Goal: Task Accomplishment & Management: Use online tool/utility

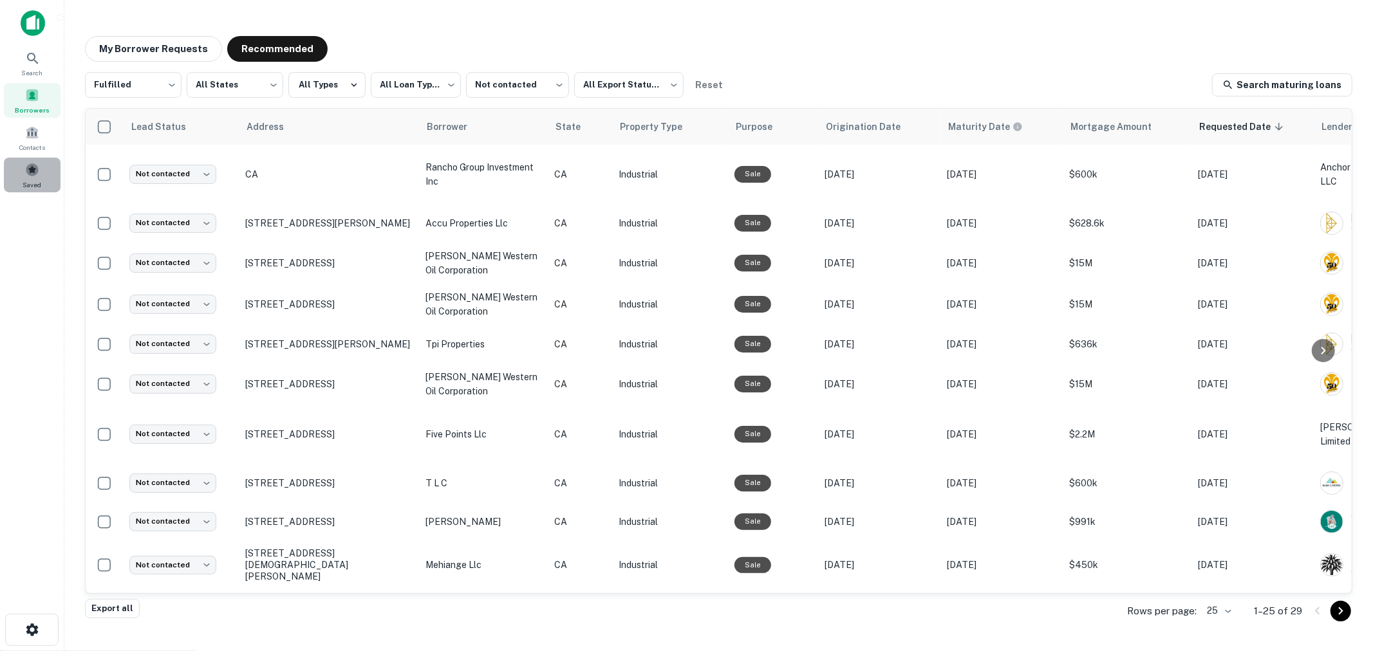
click at [39, 181] on span "Saved" at bounding box center [32, 185] width 19 height 10
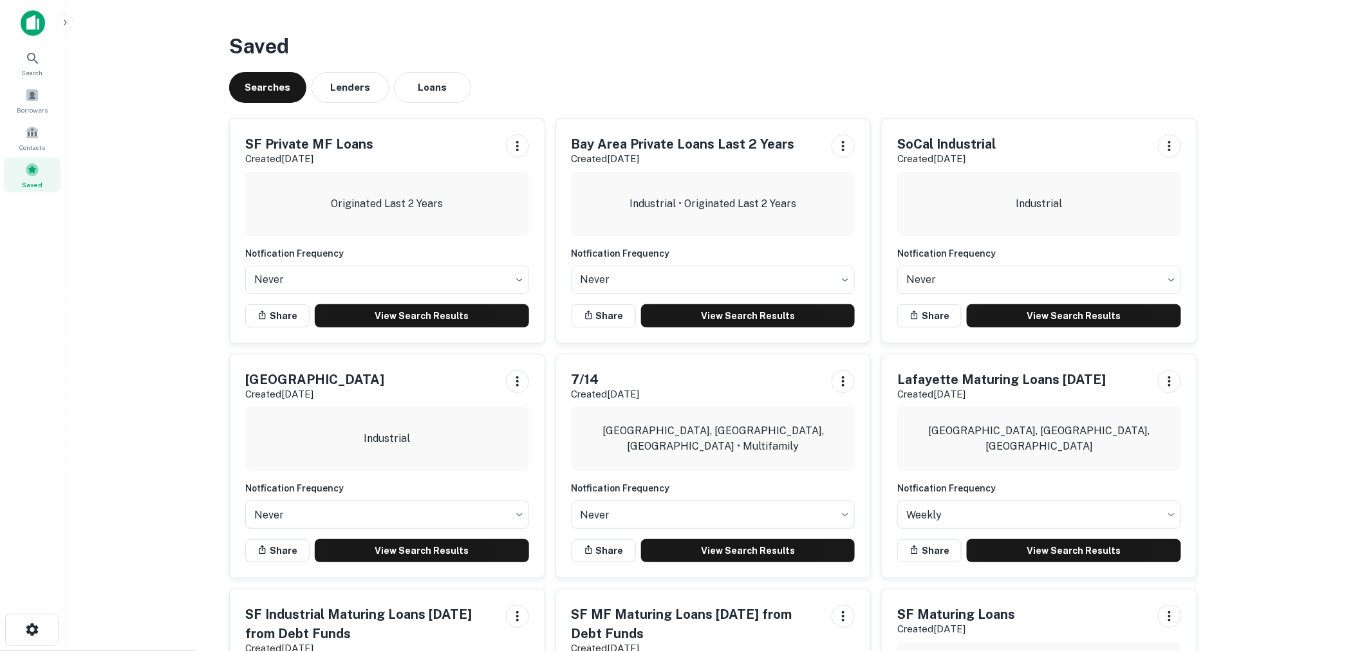
click at [385, 302] on div "SF Private MF Loans Created Sep 25th, 2025 Originated Last 2 Years Notfication …" at bounding box center [387, 231] width 315 height 224
click at [388, 325] on link "View Search Results" at bounding box center [422, 315] width 214 height 23
click at [33, 99] on span at bounding box center [32, 95] width 14 height 14
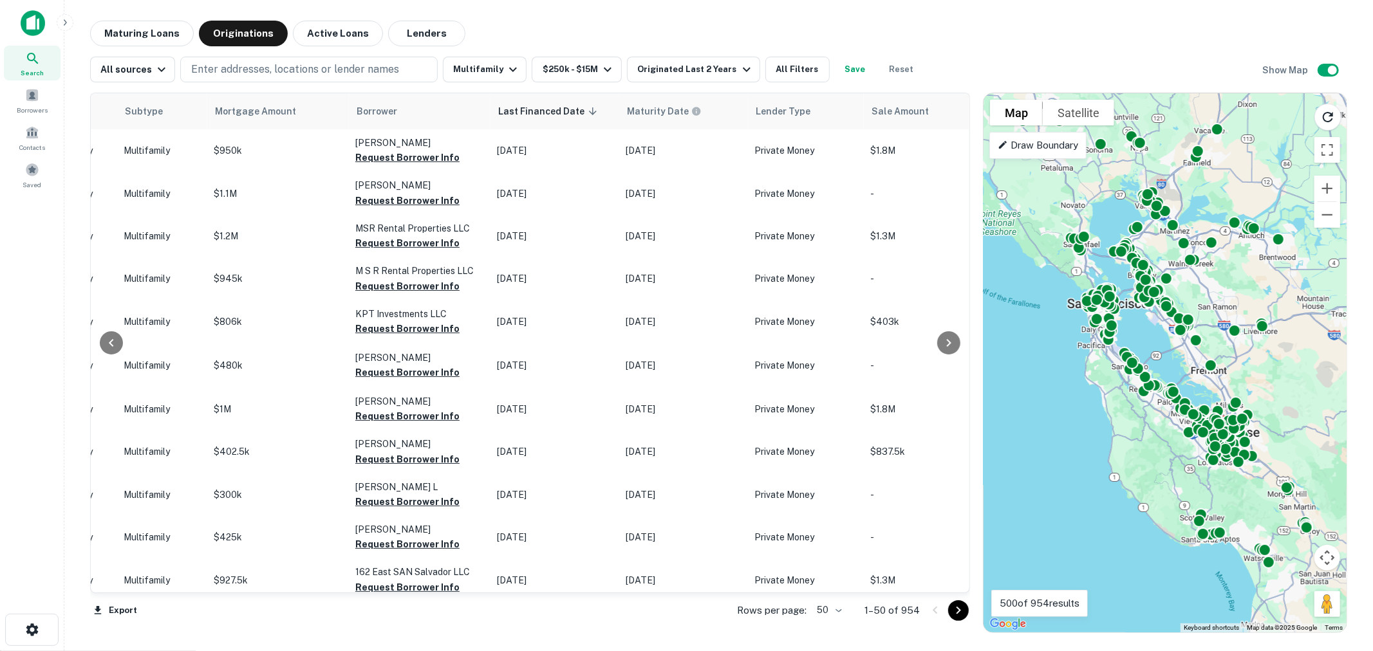
scroll to position [0, 614]
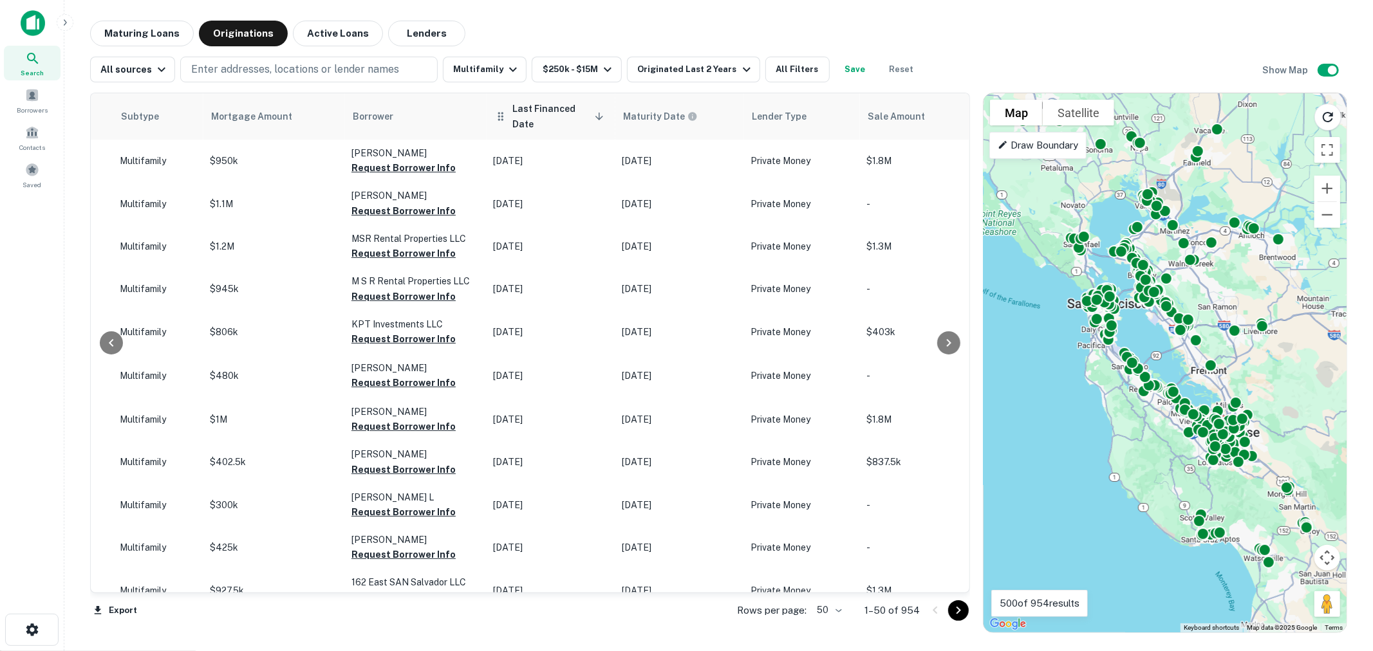
click at [593, 117] on icon at bounding box center [599, 117] width 12 height 12
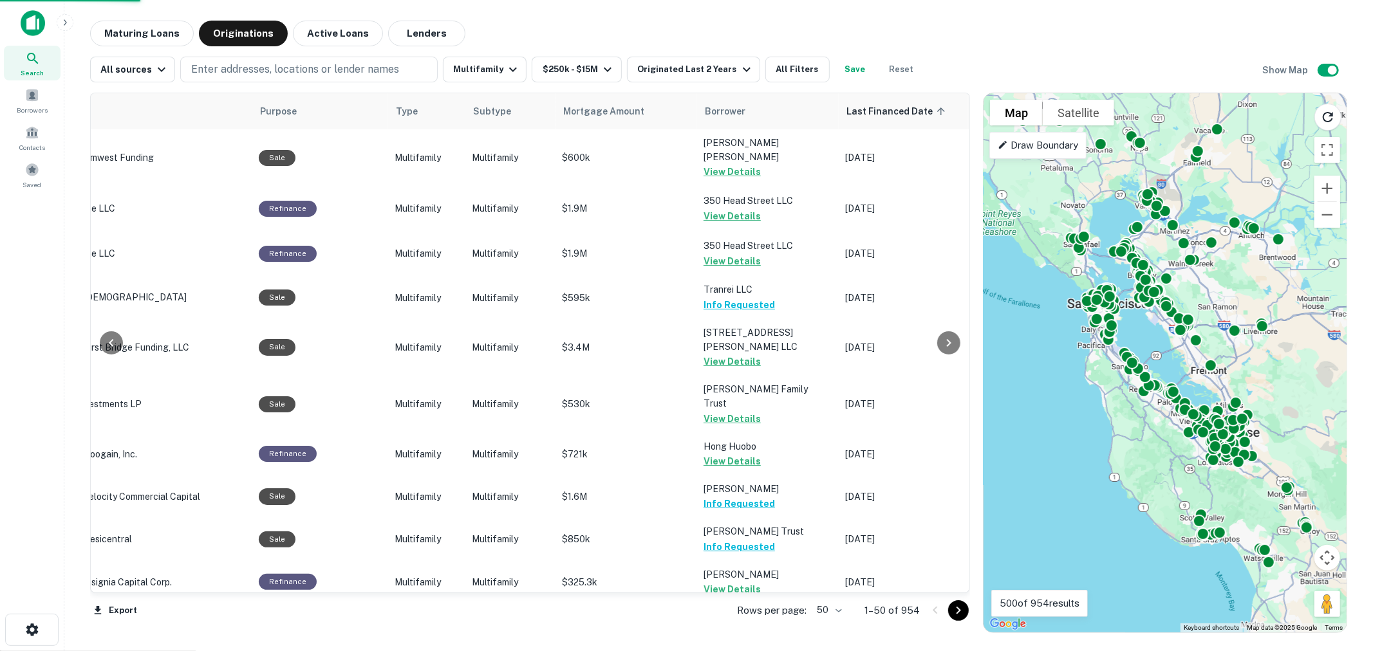
scroll to position [0, 260]
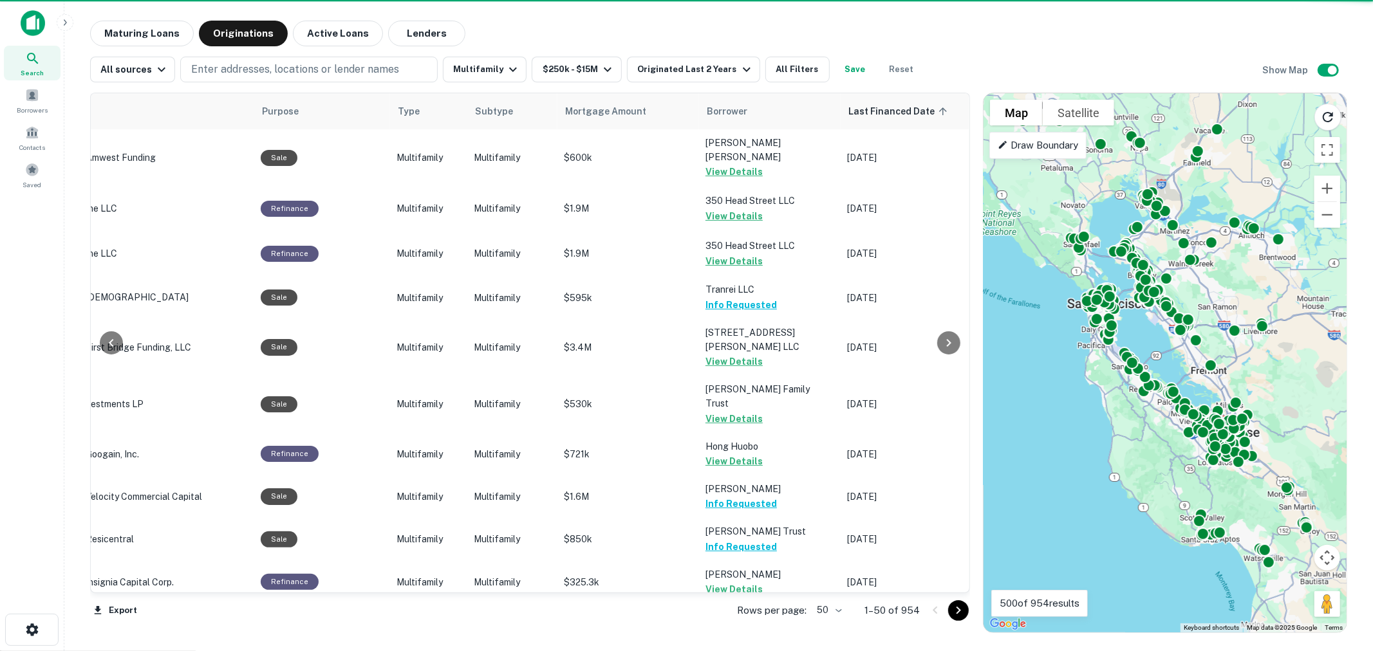
click at [833, 611] on body "Search Borrowers Contacts Saved Maturing Loans Originations Active Loans Lender…" at bounding box center [686, 325] width 1373 height 651
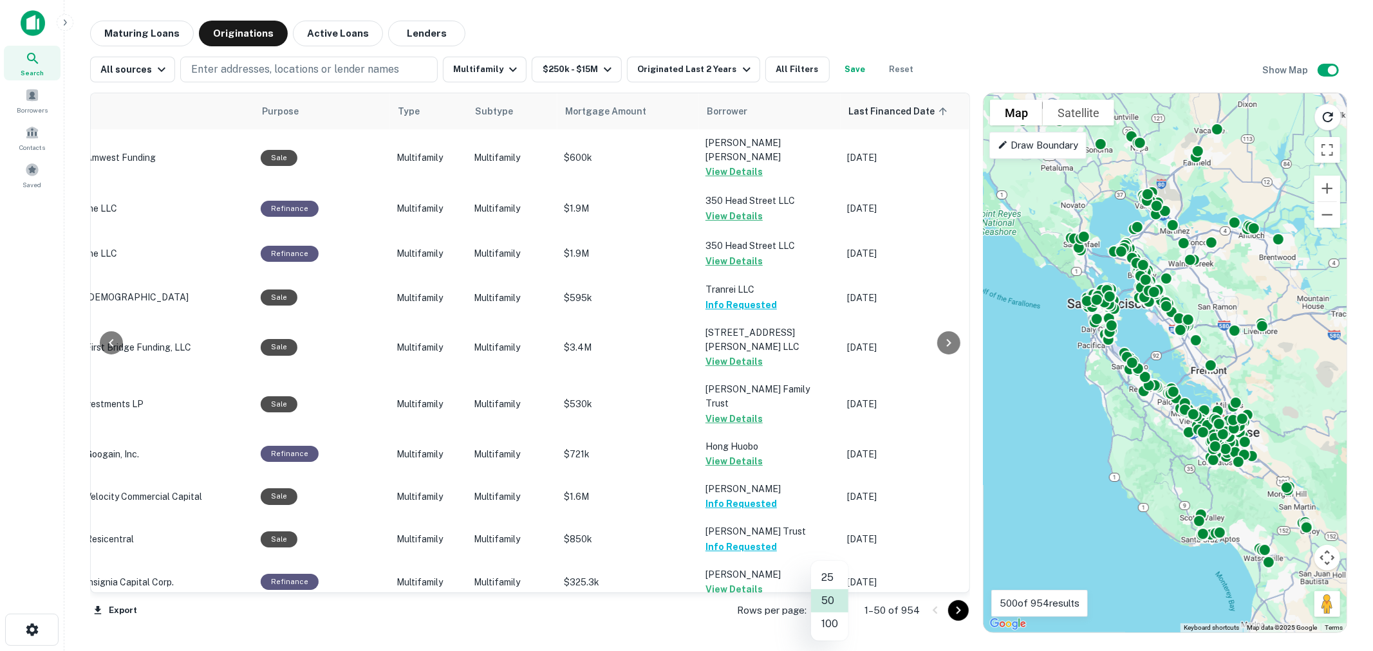
click at [828, 631] on li "100" at bounding box center [829, 624] width 37 height 23
type input "***"
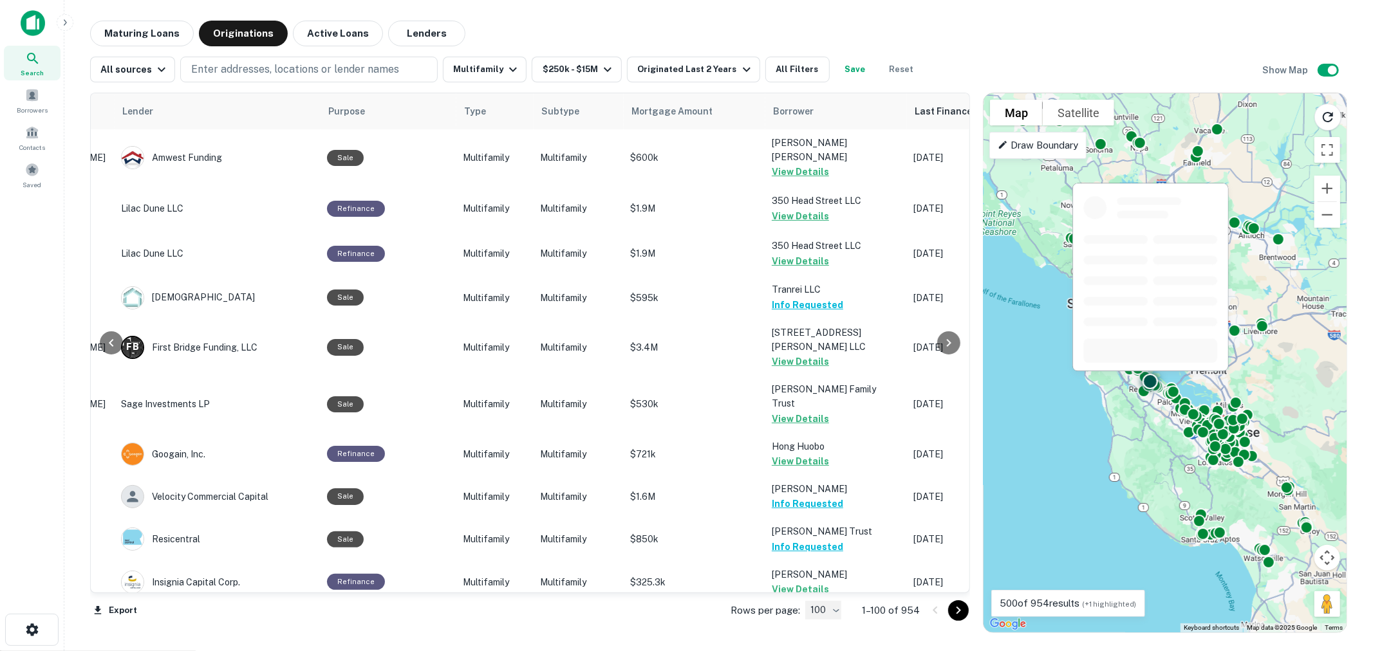
scroll to position [571, 194]
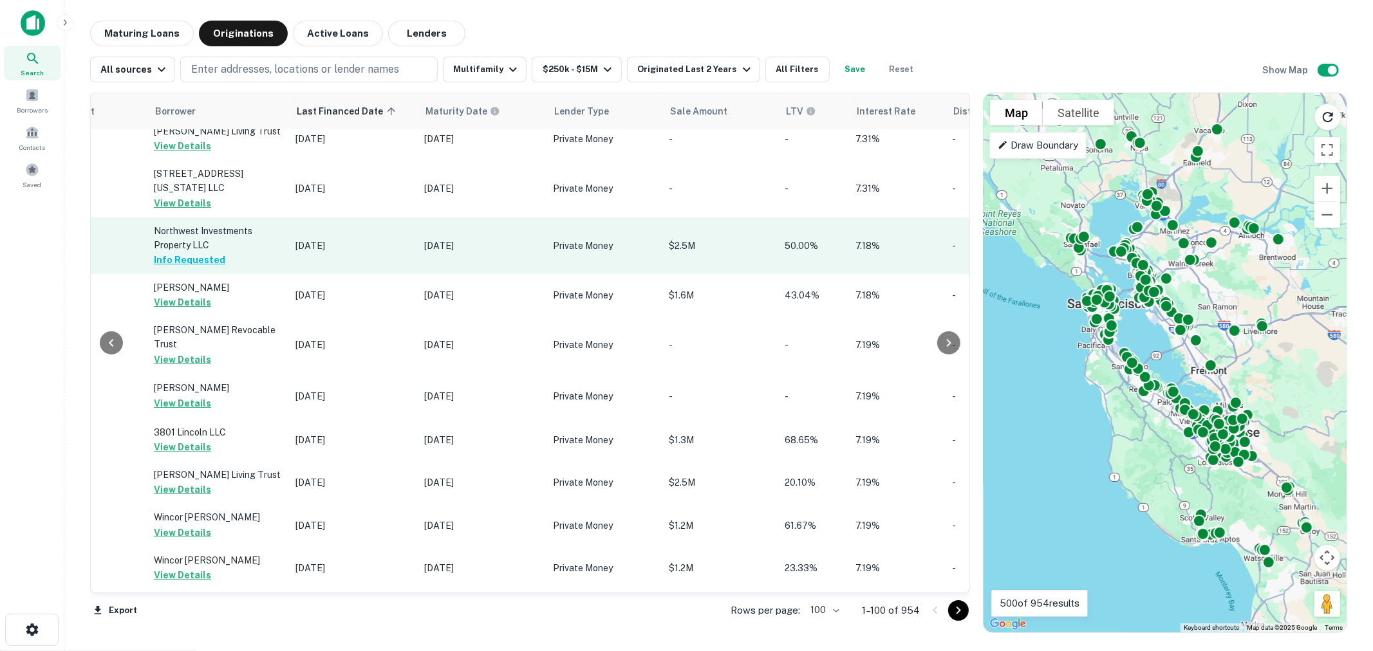
drag, startPoint x: 961, startPoint y: 208, endPoint x: 862, endPoint y: 201, distance: 98.7
click at [941, 203] on div at bounding box center [949, 342] width 26 height 499
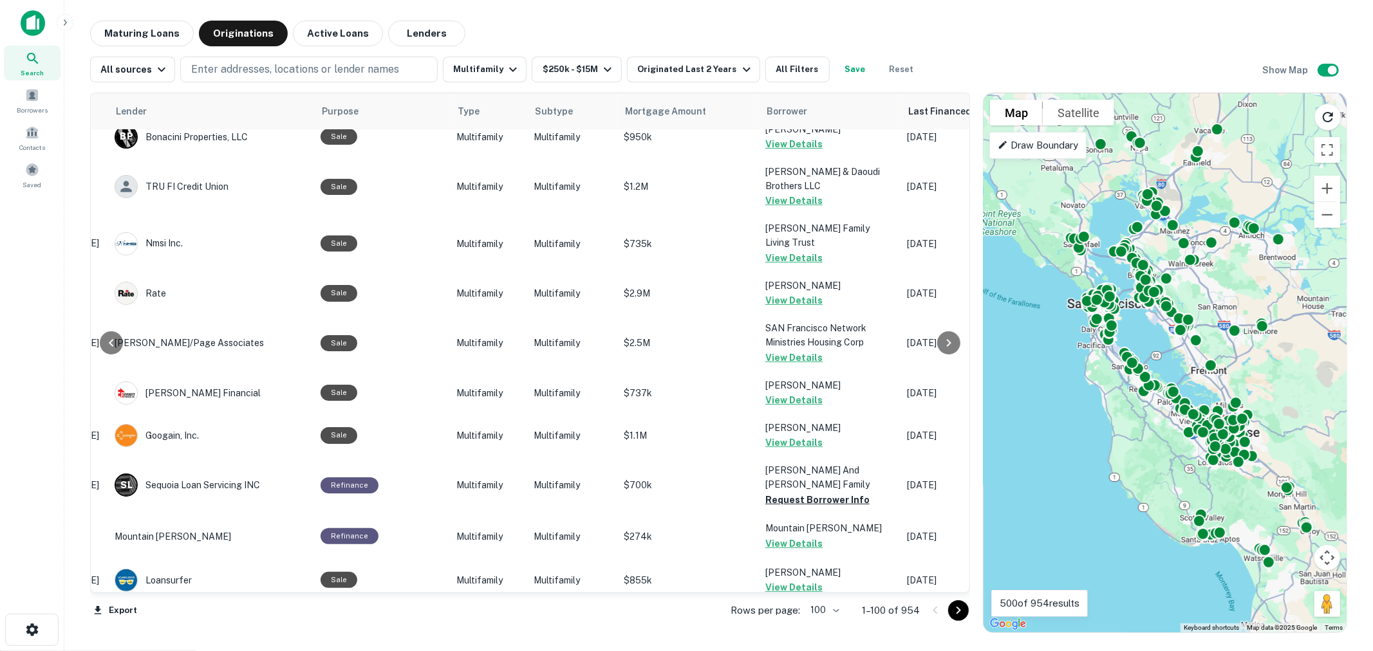
scroll to position [3997, 200]
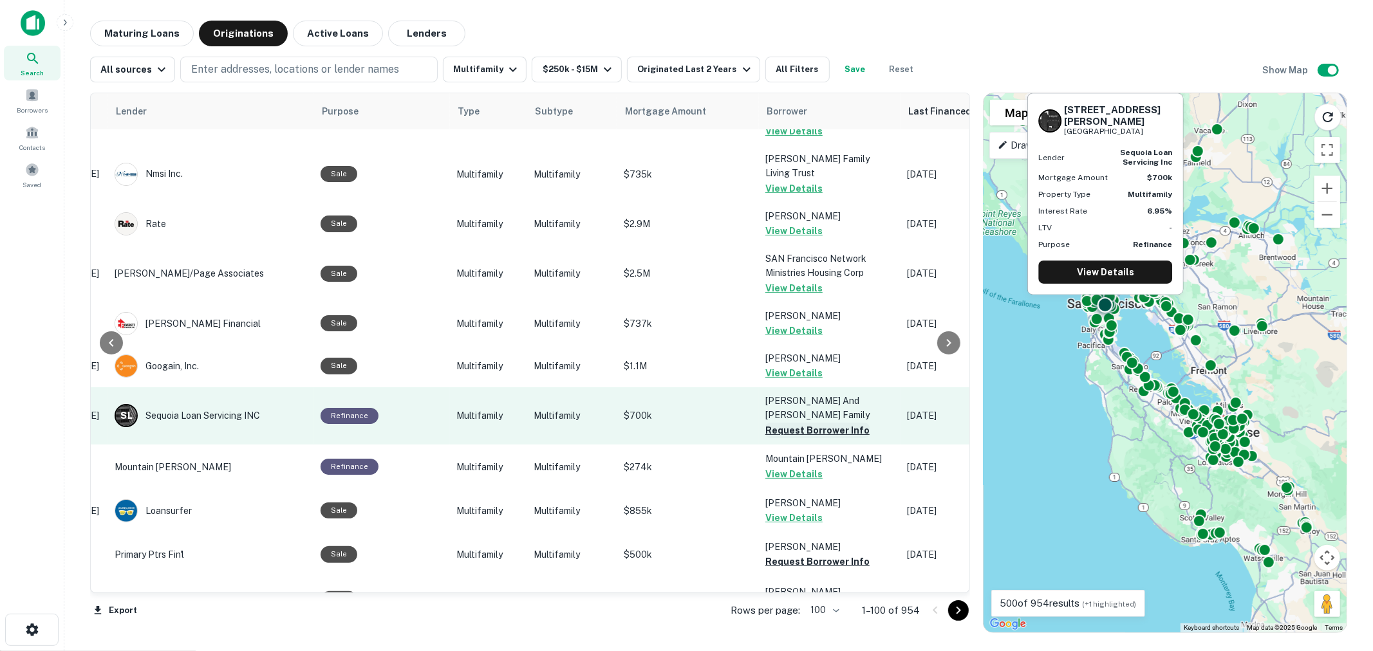
click at [806, 423] on button "Request Borrower Info" at bounding box center [817, 430] width 104 height 15
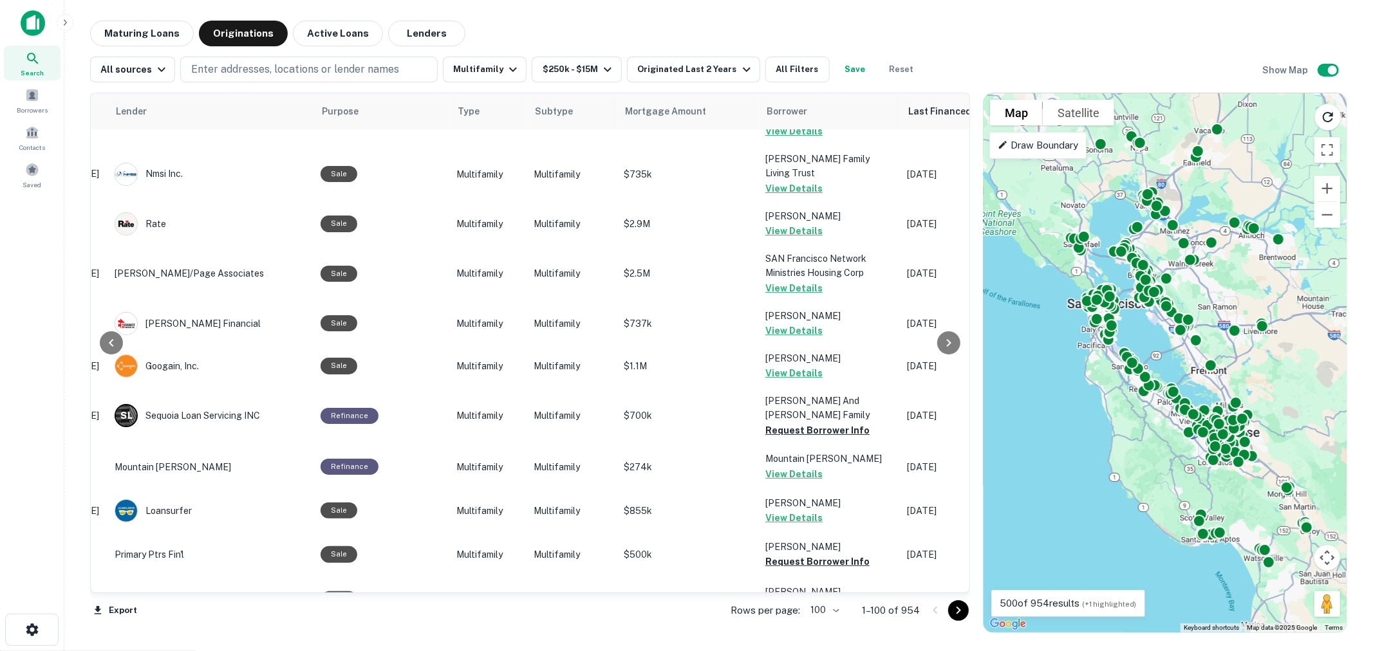
click at [805, 554] on button "Request Borrower Info" at bounding box center [817, 561] width 104 height 15
click at [962, 610] on icon "Go to next page" at bounding box center [958, 610] width 15 height 15
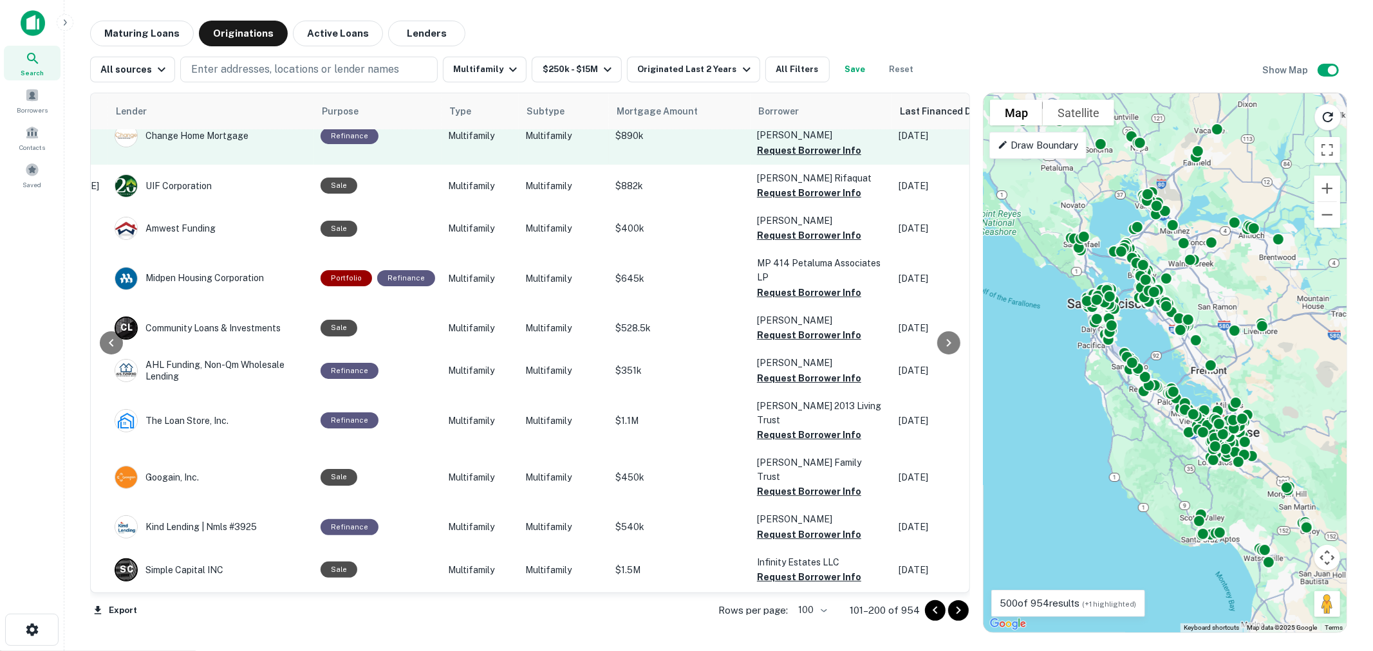
scroll to position [178, 200]
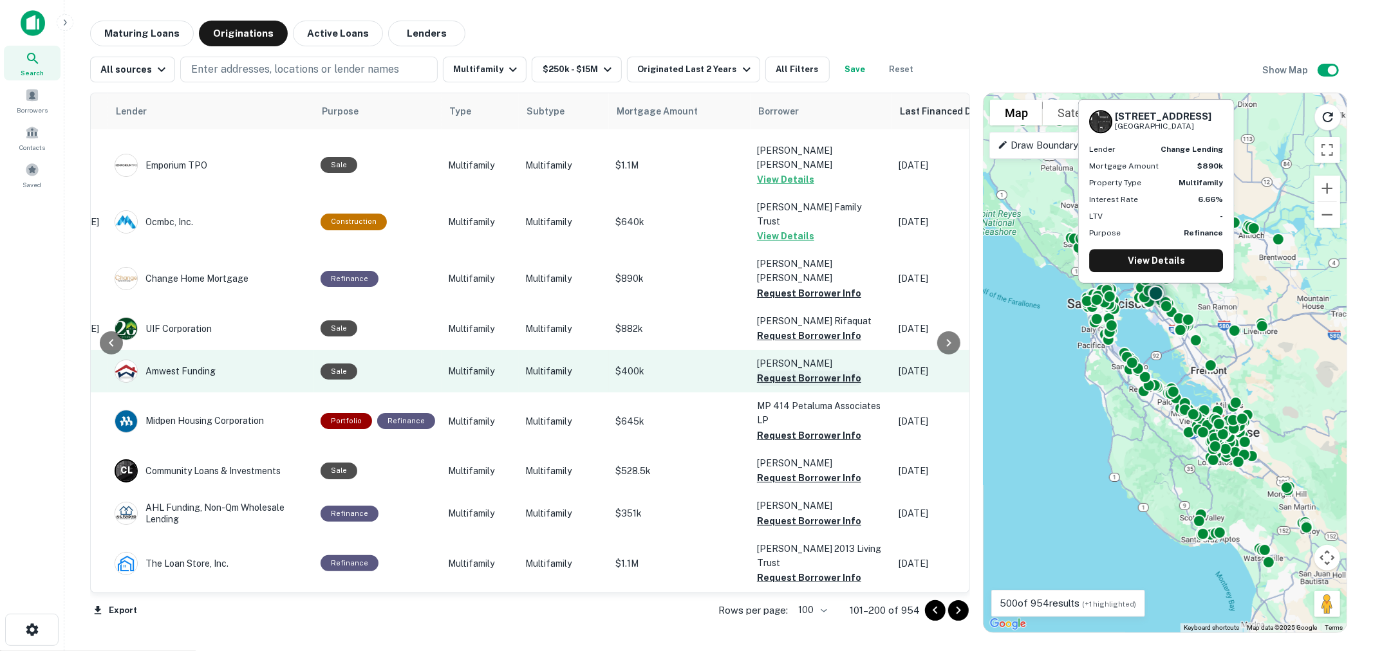
drag, startPoint x: 787, startPoint y: 246, endPoint x: 785, endPoint y: 329, distance: 83.7
click at [787, 286] on button "Request Borrower Info" at bounding box center [809, 293] width 104 height 15
click at [790, 328] on button "Request Borrower Info" at bounding box center [809, 335] width 104 height 15
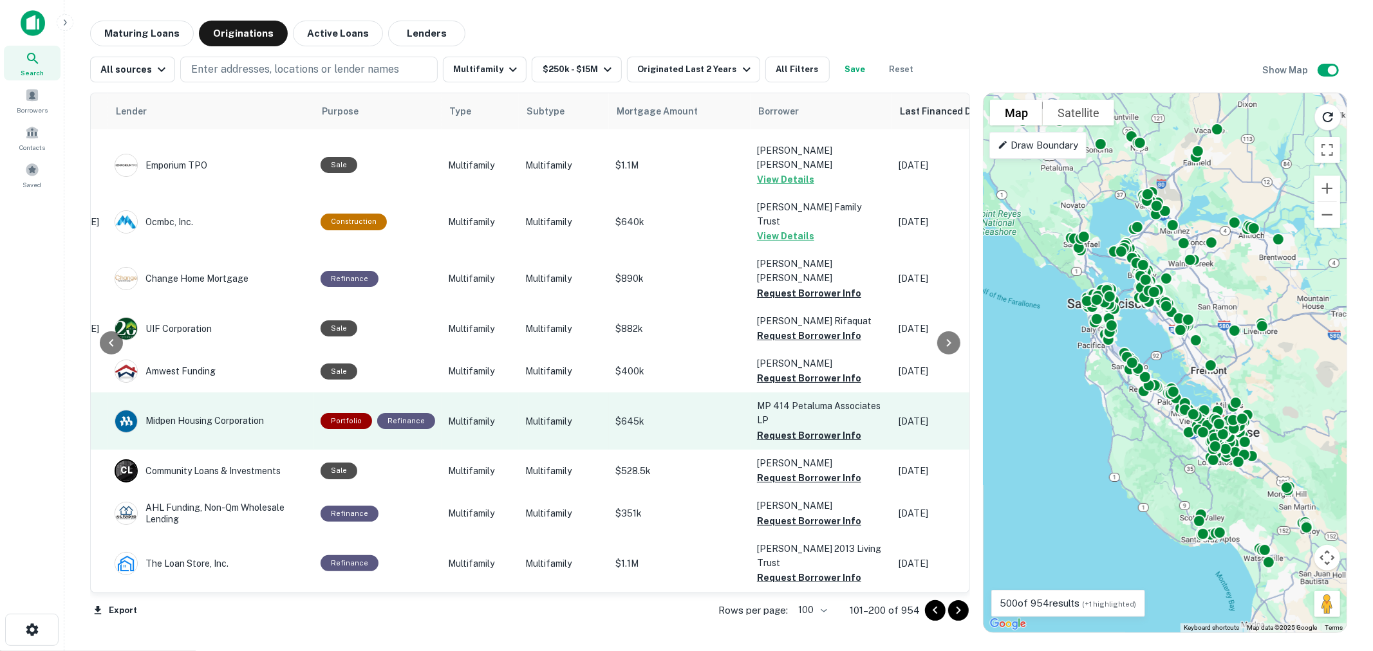
click at [784, 371] on button "Request Borrower Info" at bounding box center [809, 378] width 104 height 15
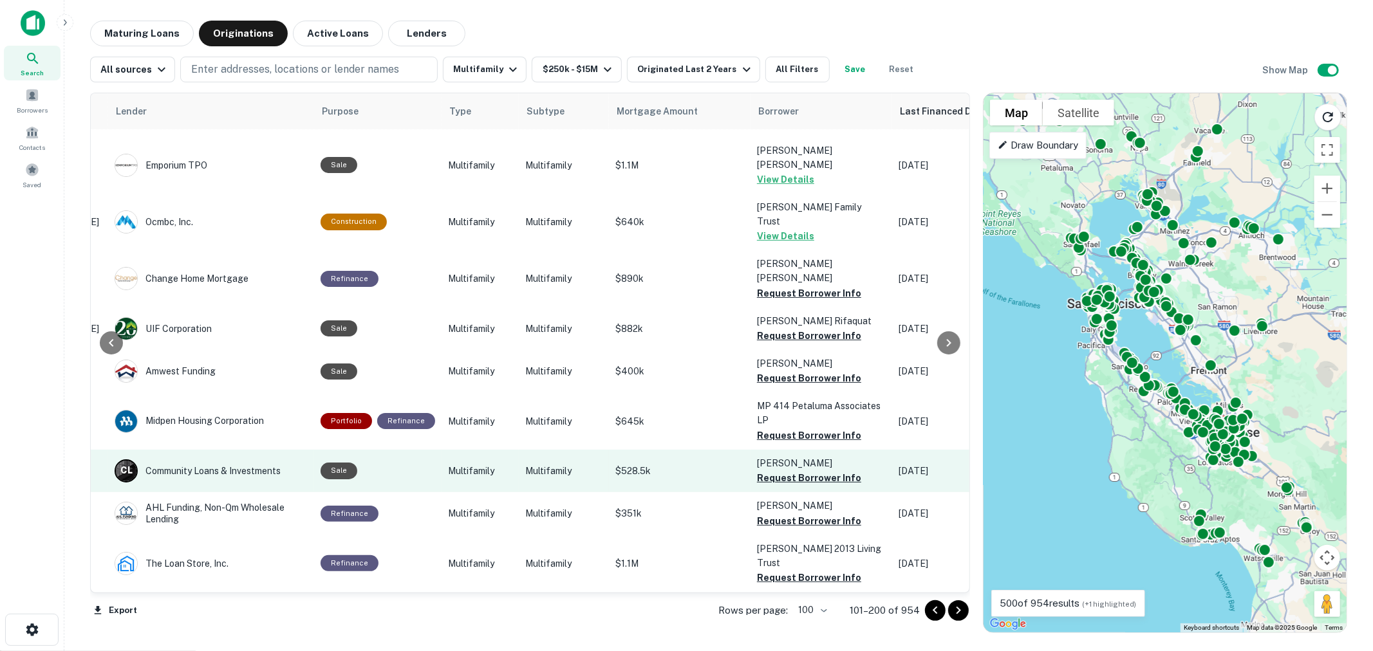
click at [788, 399] on p "MP 414 Petaluma Associates LP" at bounding box center [821, 413] width 129 height 28
click at [781, 470] on button "Request Borrower Info" at bounding box center [809, 477] width 104 height 15
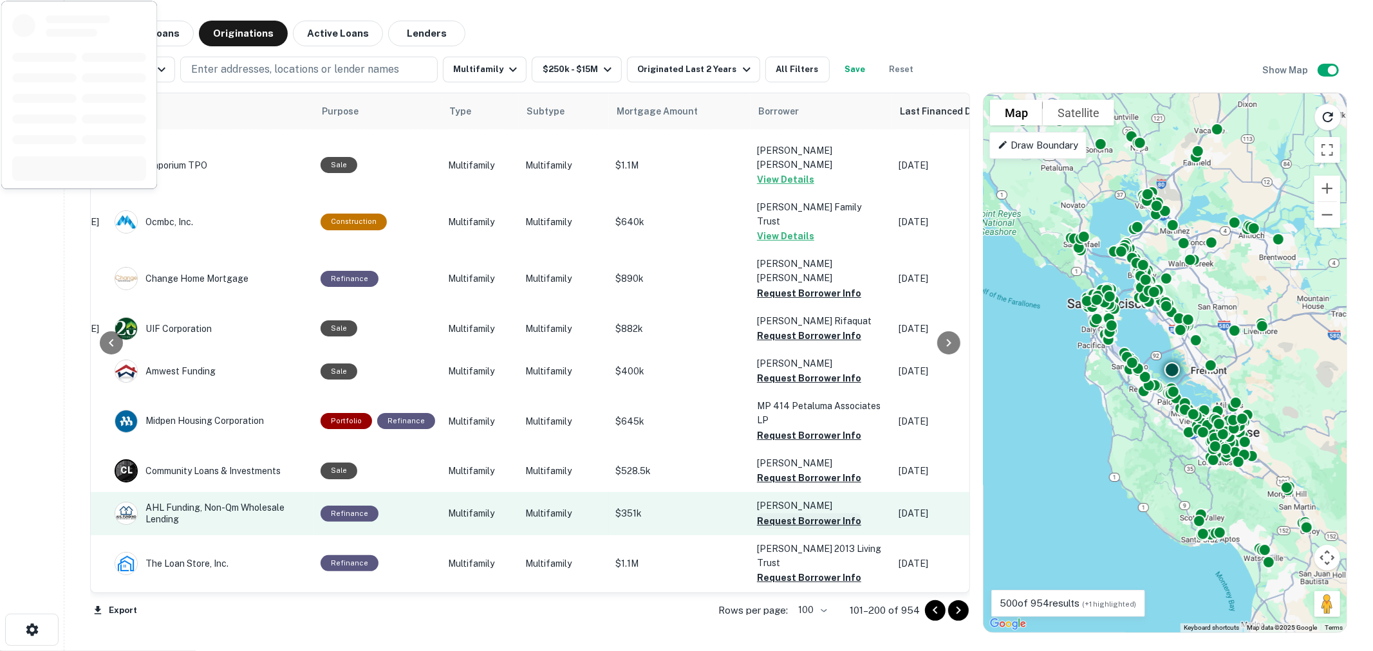
click at [782, 514] on button "Request Borrower Info" at bounding box center [809, 521] width 104 height 15
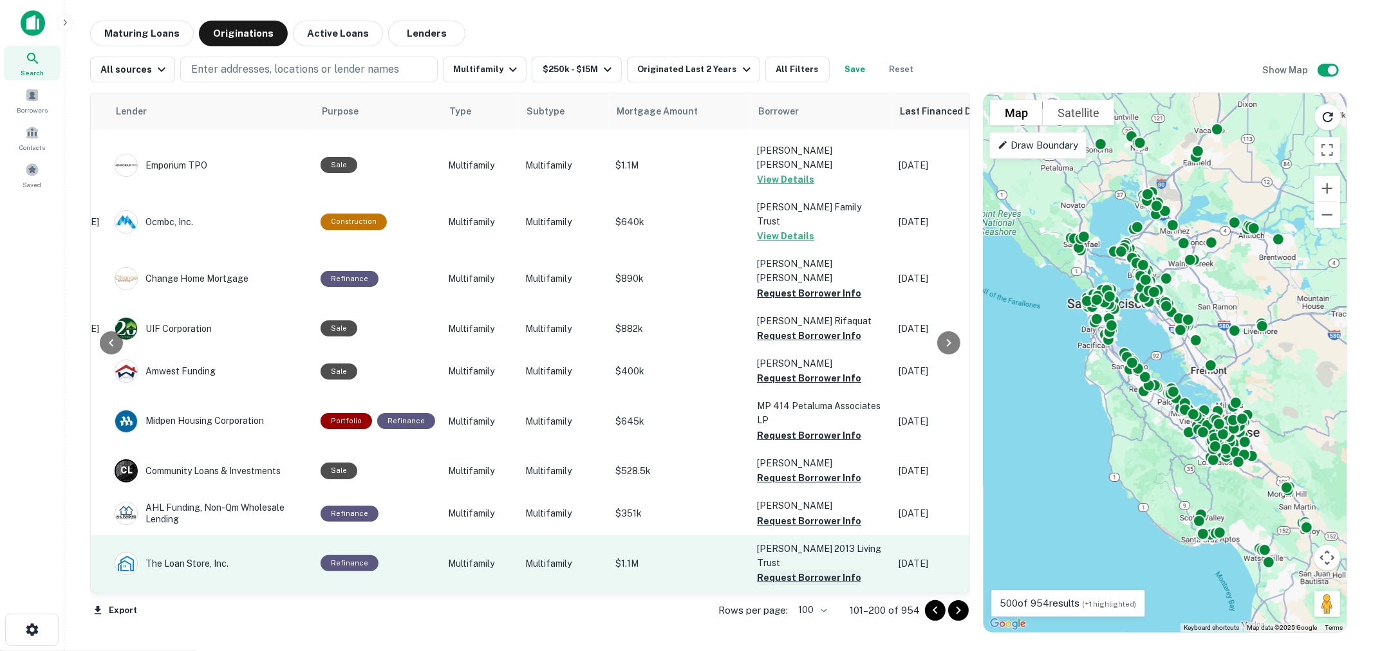
click at [788, 570] on button "Request Borrower Info" at bounding box center [809, 577] width 104 height 15
click at [788, 627] on button "Request Borrower Info" at bounding box center [809, 634] width 104 height 15
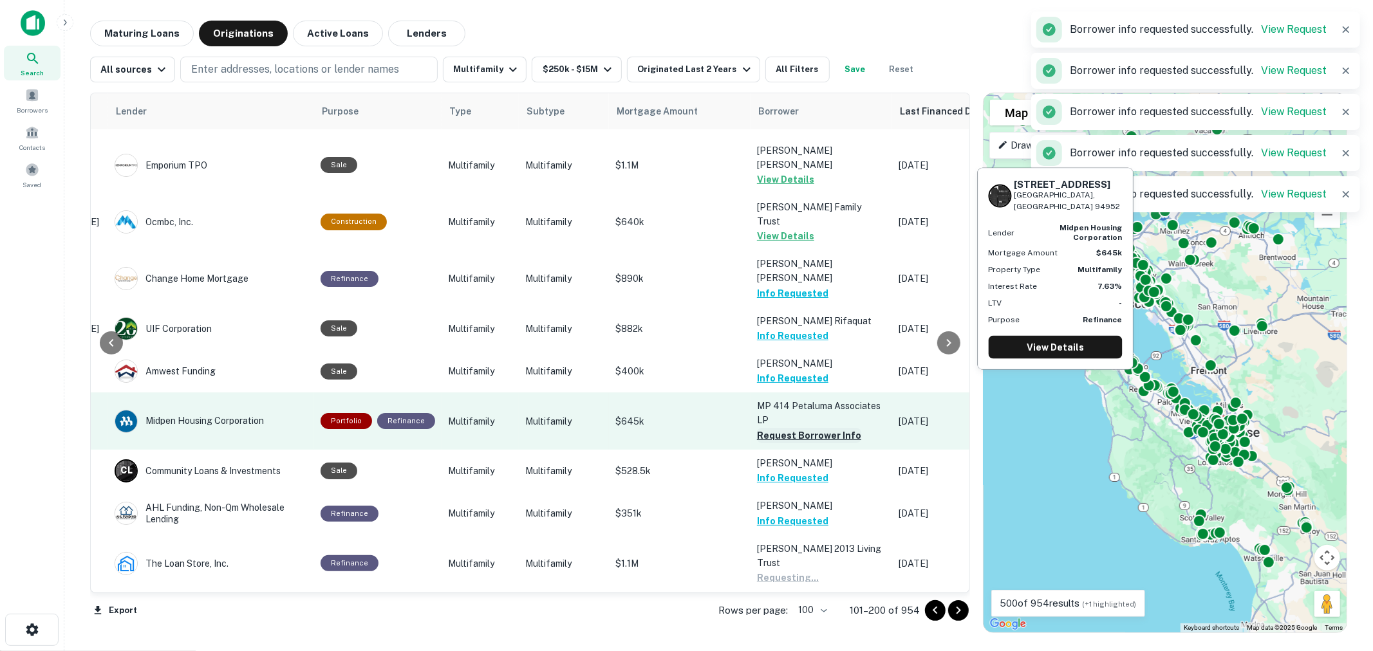
click at [779, 428] on button "Request Borrower Info" at bounding box center [809, 435] width 104 height 15
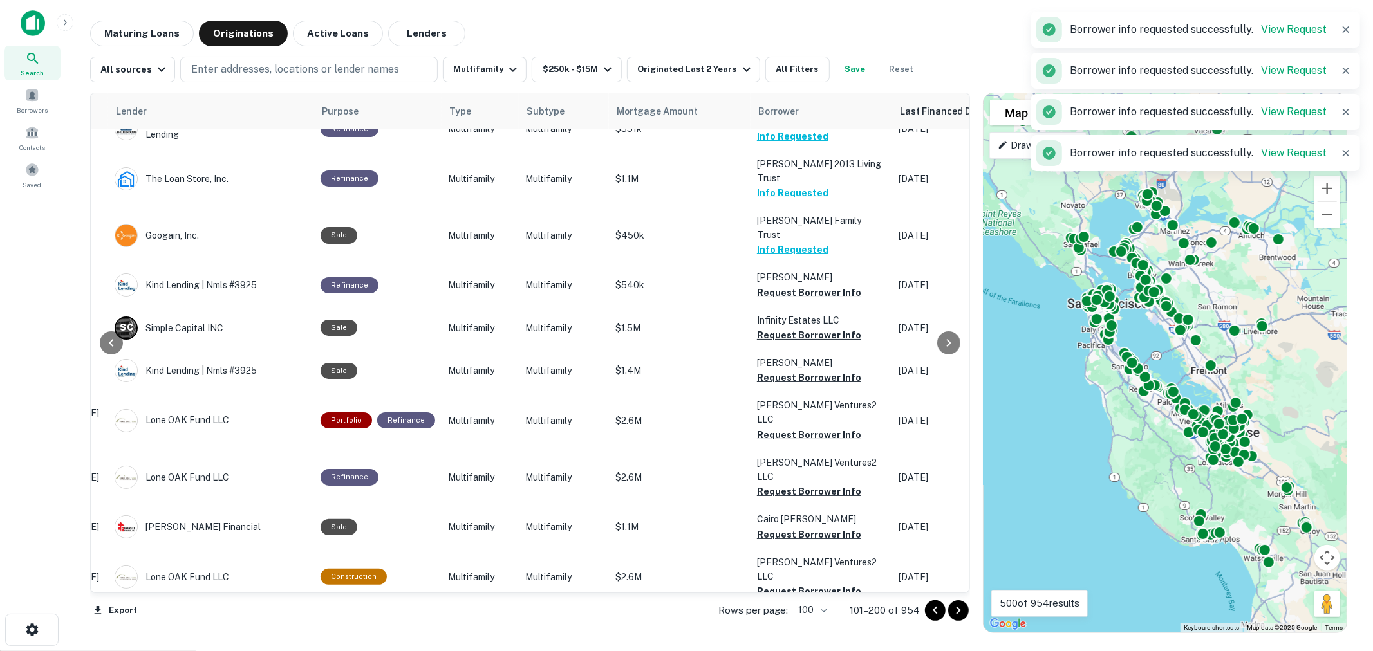
scroll to position [575, 200]
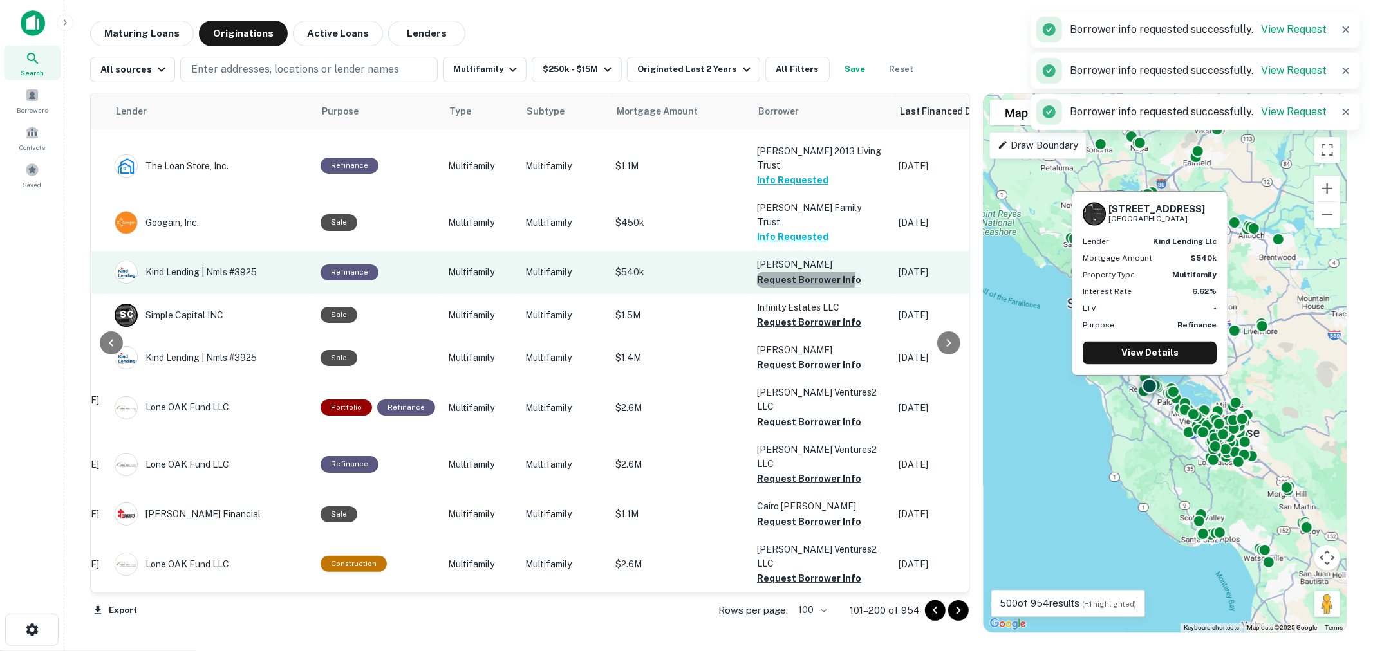
click at [787, 272] on button "Request Borrower Info" at bounding box center [809, 279] width 104 height 15
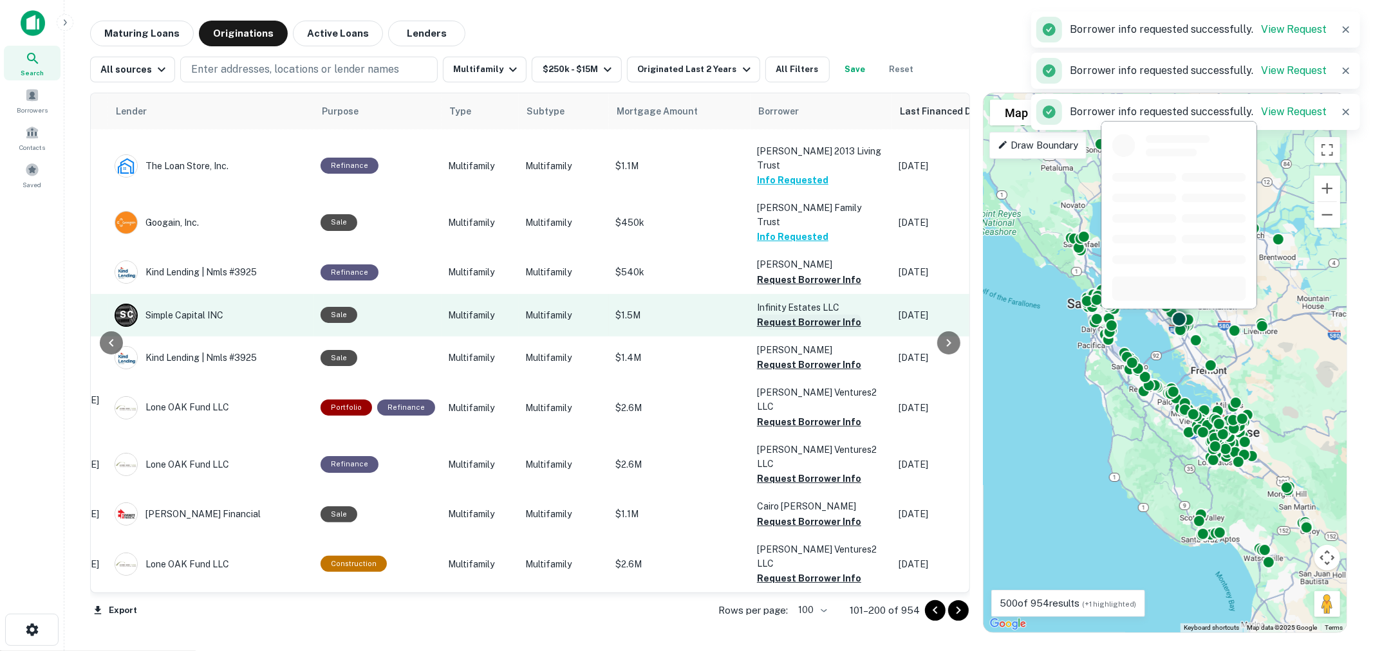
click at [790, 315] on button "Request Borrower Info" at bounding box center [809, 322] width 104 height 15
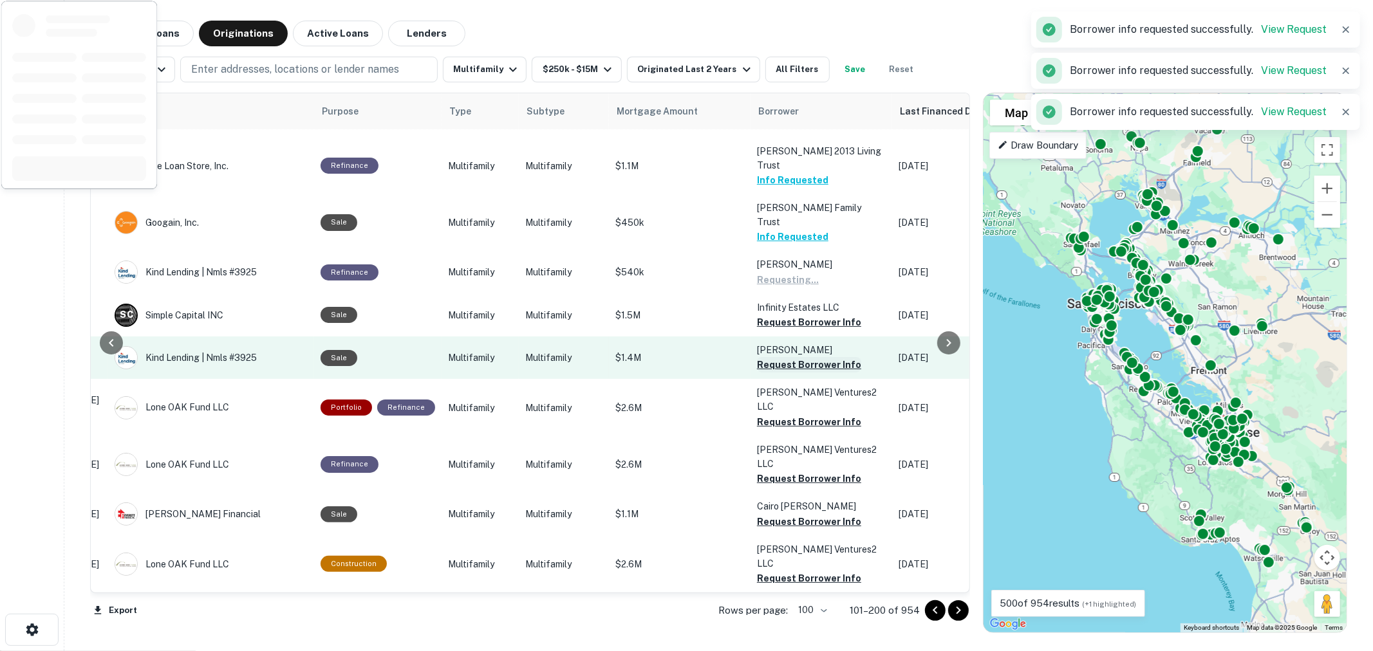
click at [790, 357] on button "Request Borrower Info" at bounding box center [809, 364] width 104 height 15
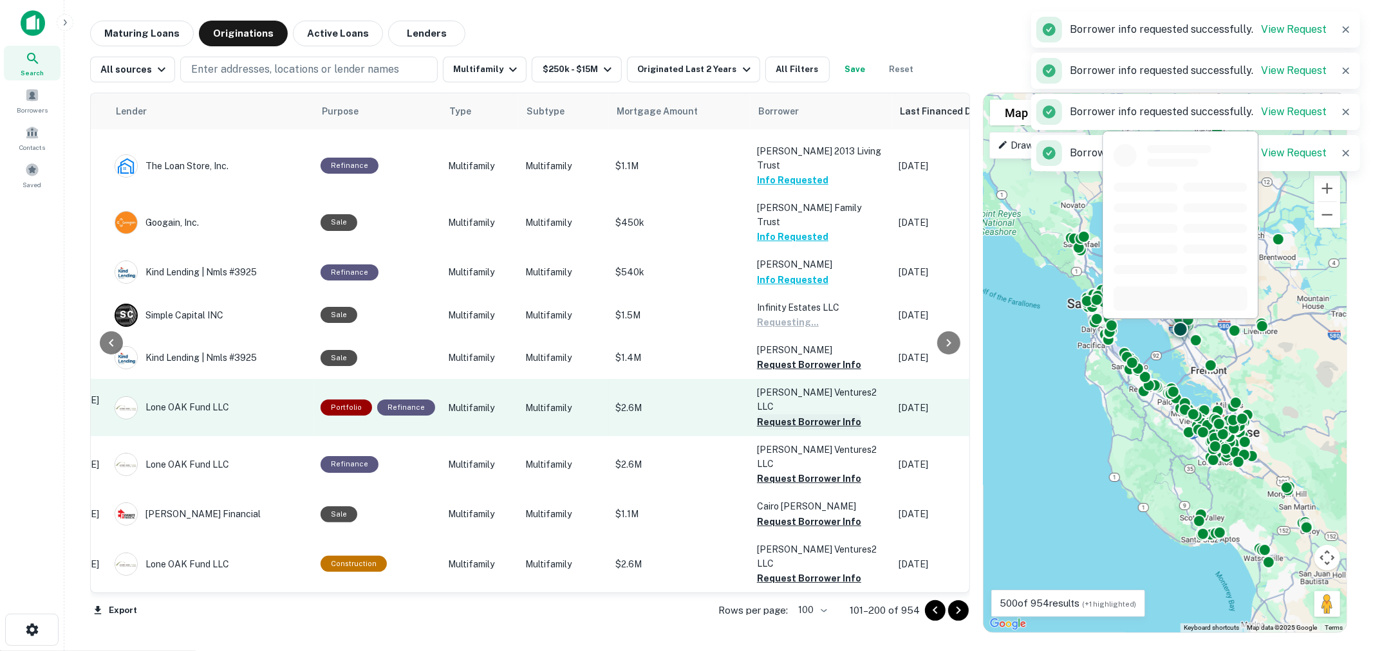
click at [788, 414] on button "Request Borrower Info" at bounding box center [809, 421] width 104 height 15
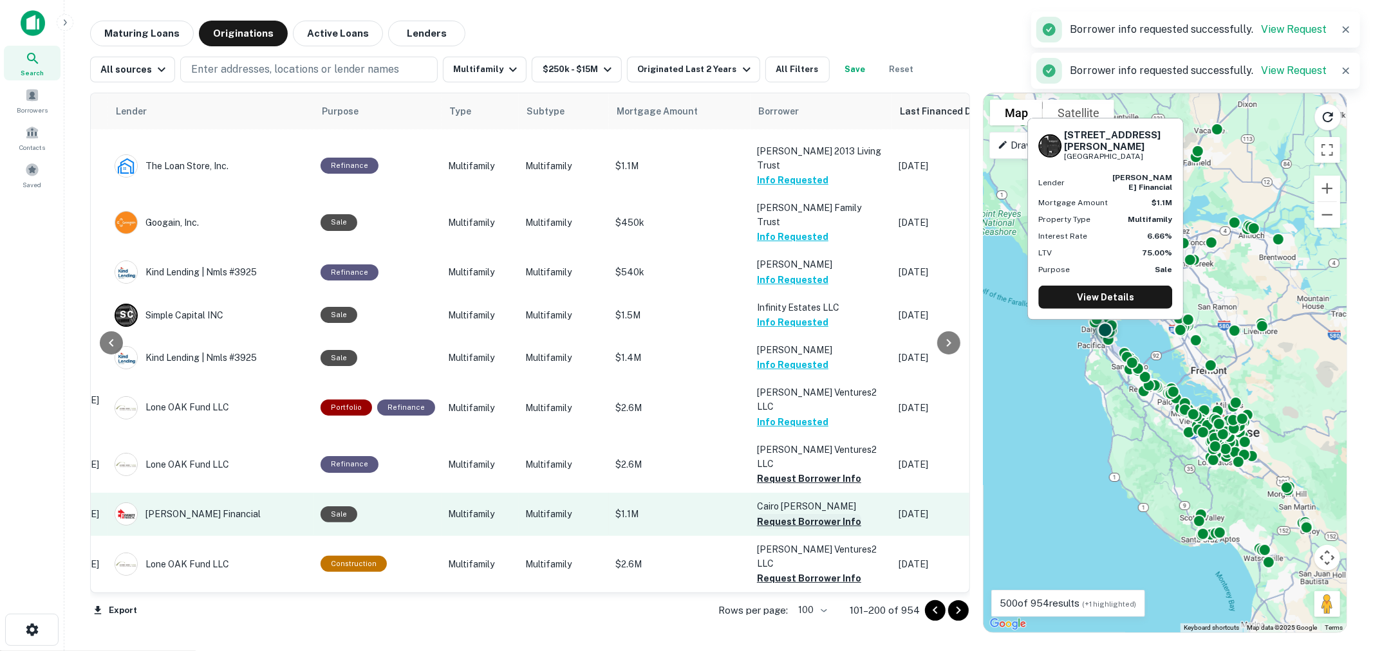
click at [786, 514] on button "Request Borrower Info" at bounding box center [809, 521] width 104 height 15
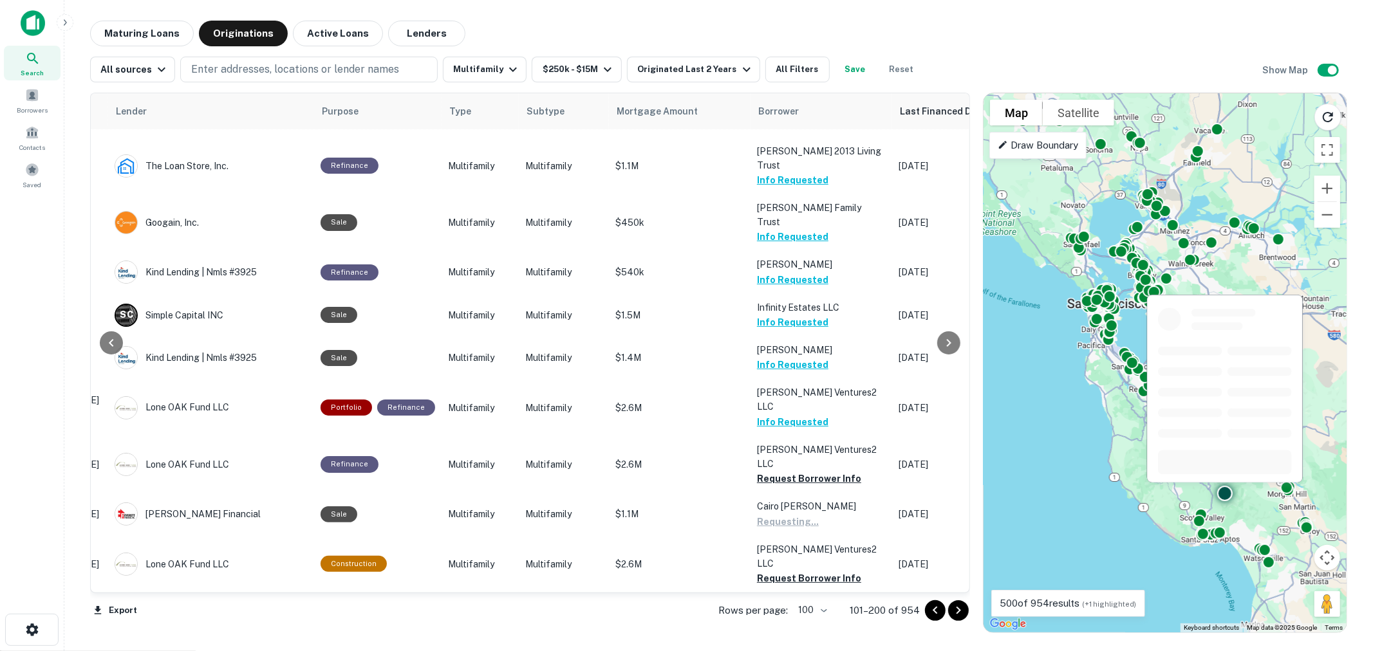
click at [782, 613] on button "Request Borrower Info" at bounding box center [809, 620] width 104 height 15
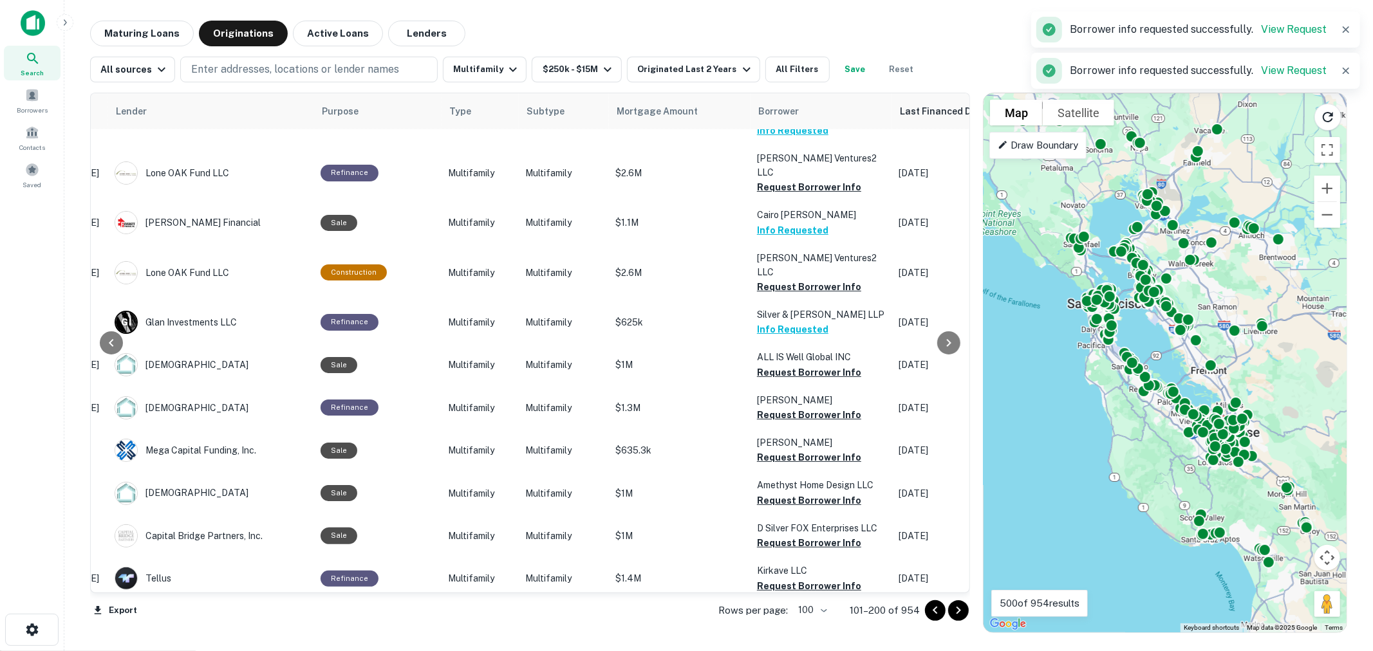
scroll to position [880, 200]
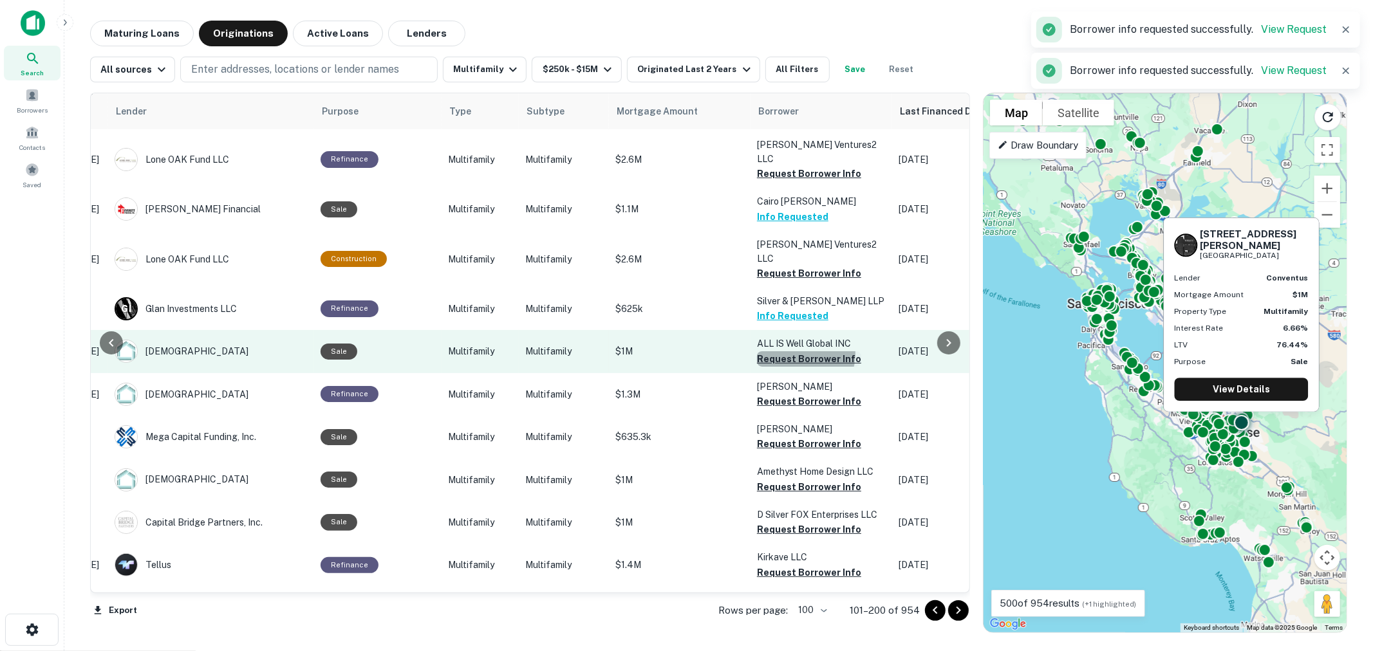
click at [795, 351] on button "Request Borrower Info" at bounding box center [809, 358] width 104 height 15
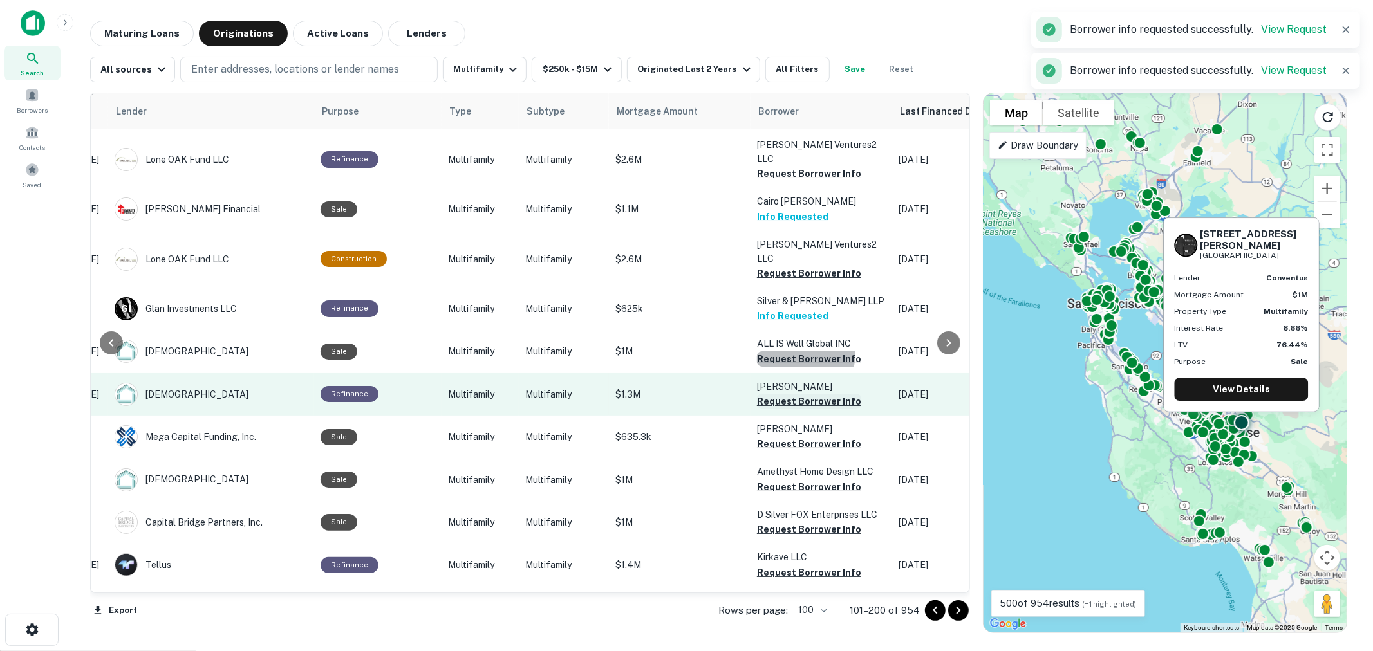
click at [786, 394] on button "Request Borrower Info" at bounding box center [809, 401] width 104 height 15
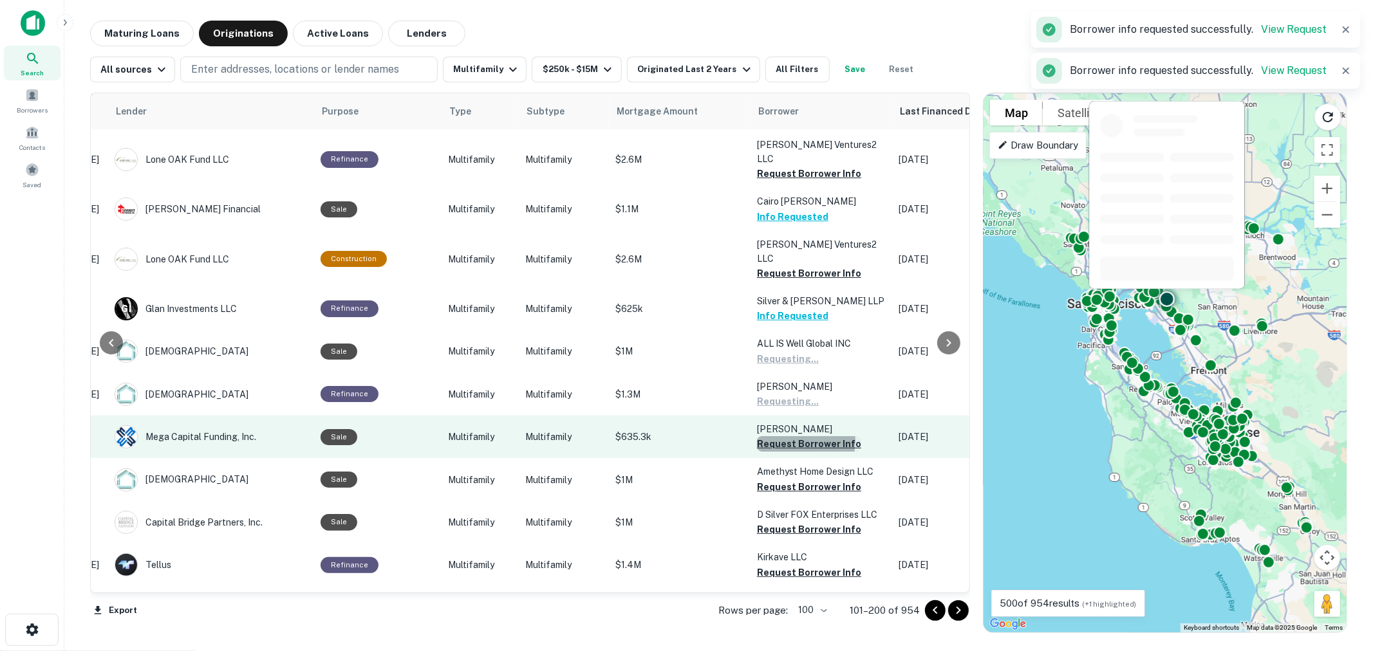
click at [784, 436] on button "Request Borrower Info" at bounding box center [809, 443] width 104 height 15
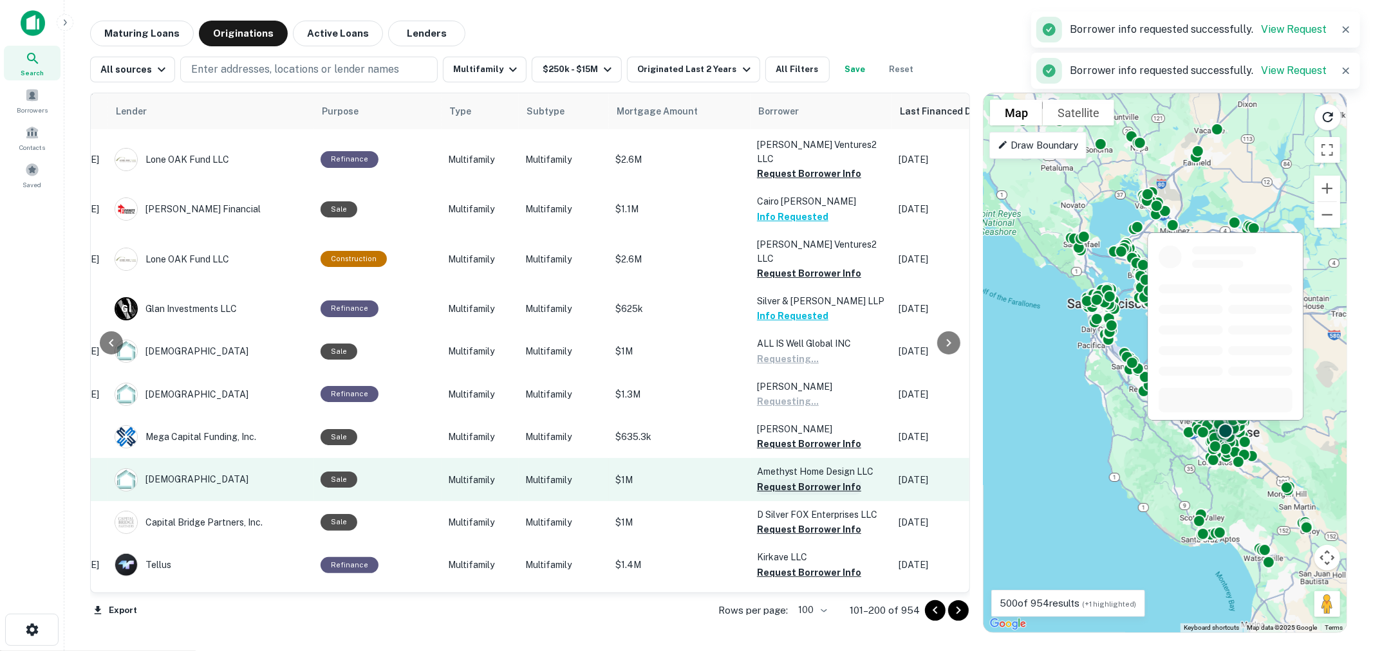
click at [784, 479] on button "Request Borrower Info" at bounding box center [809, 486] width 104 height 15
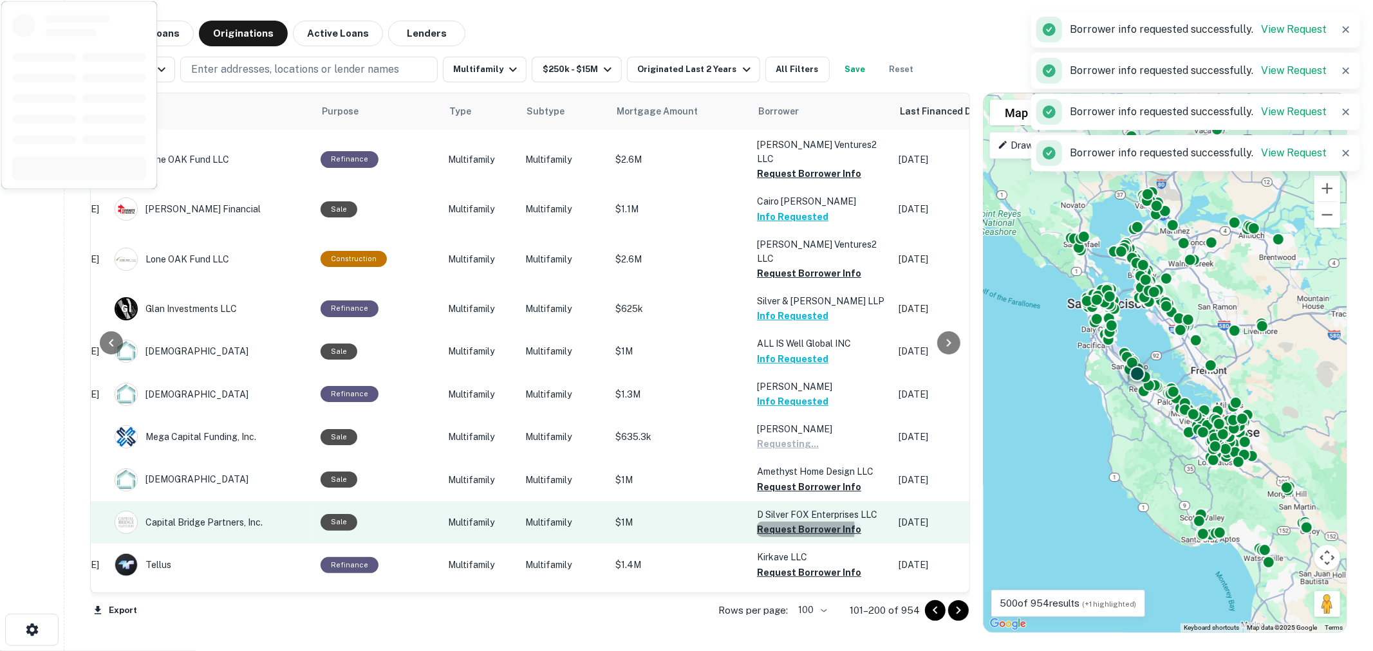
click at [786, 522] on button "Request Borrower Info" at bounding box center [809, 529] width 104 height 15
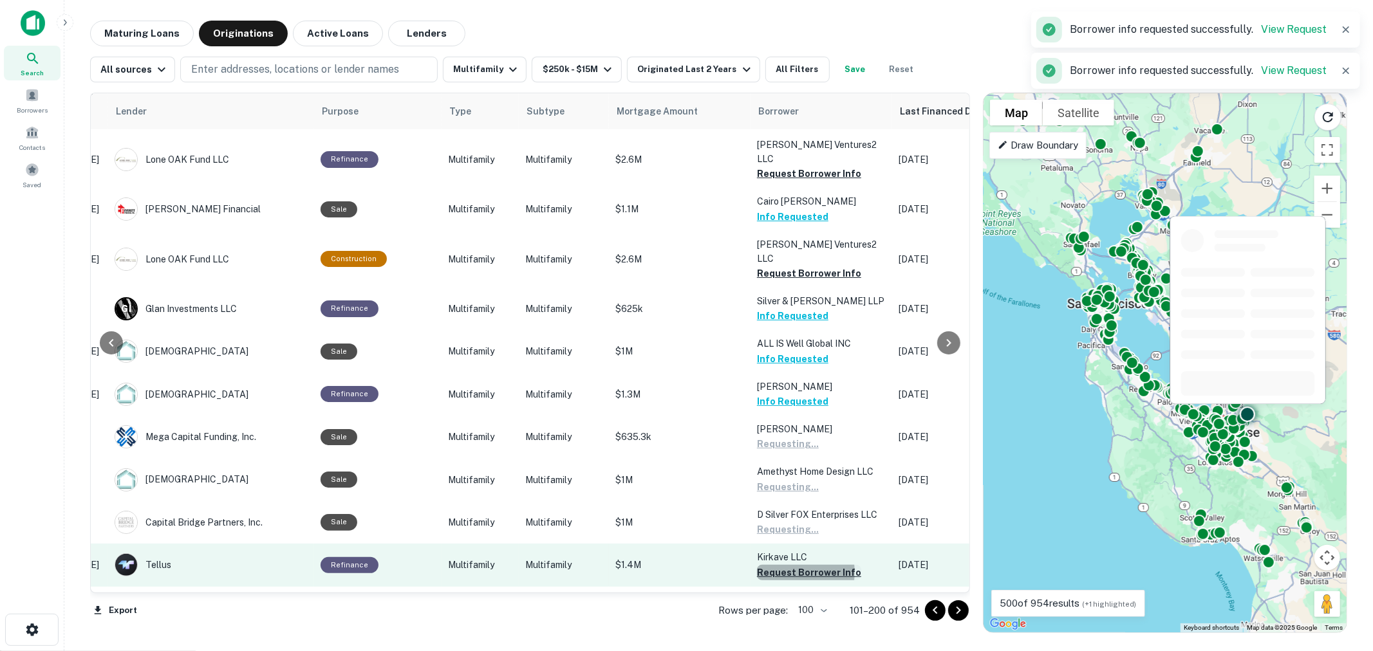
click at [783, 565] on button "Request Borrower Info" at bounding box center [809, 572] width 104 height 15
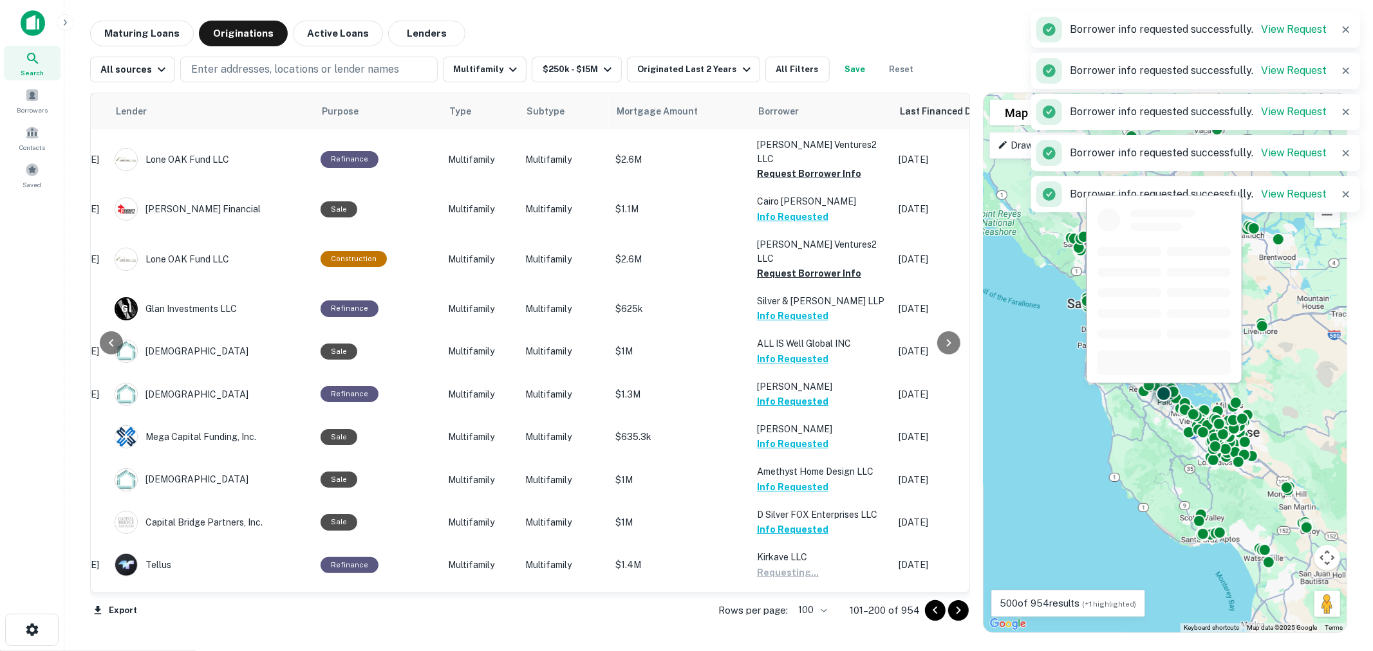
click at [804, 650] on button "Request Borrower Info" at bounding box center [809, 657] width 104 height 15
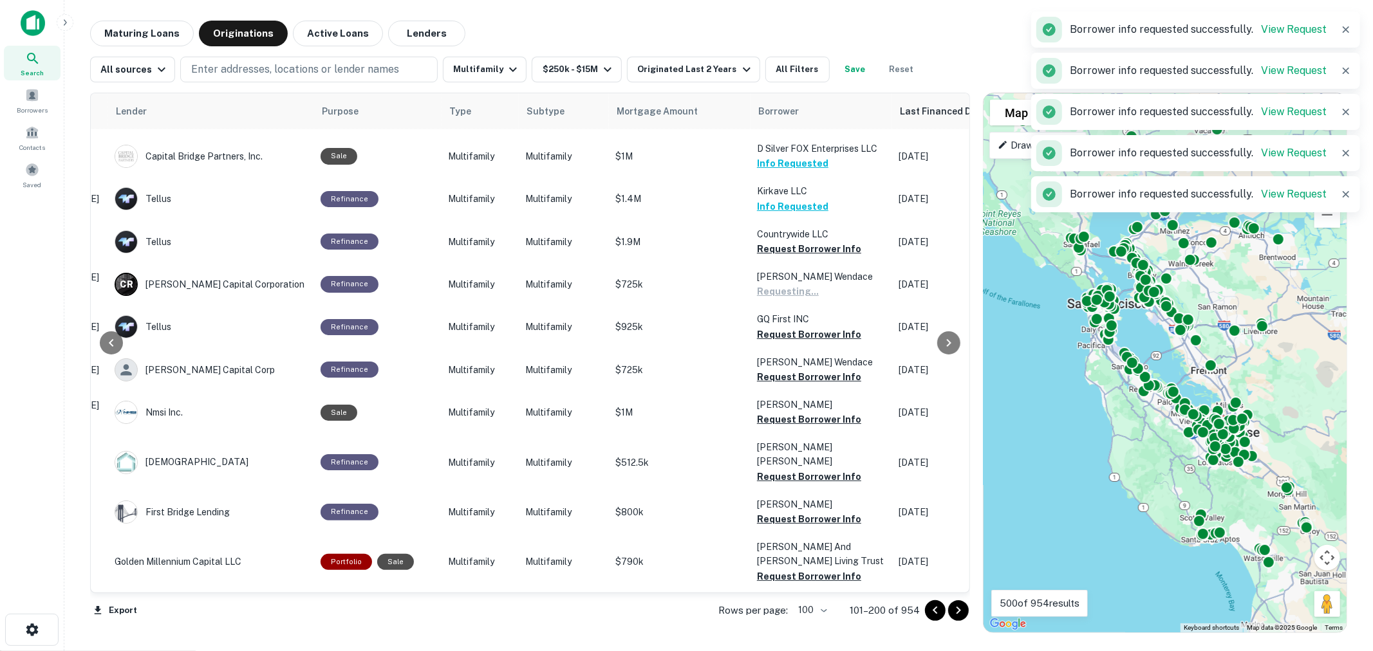
scroll to position [1274, 200]
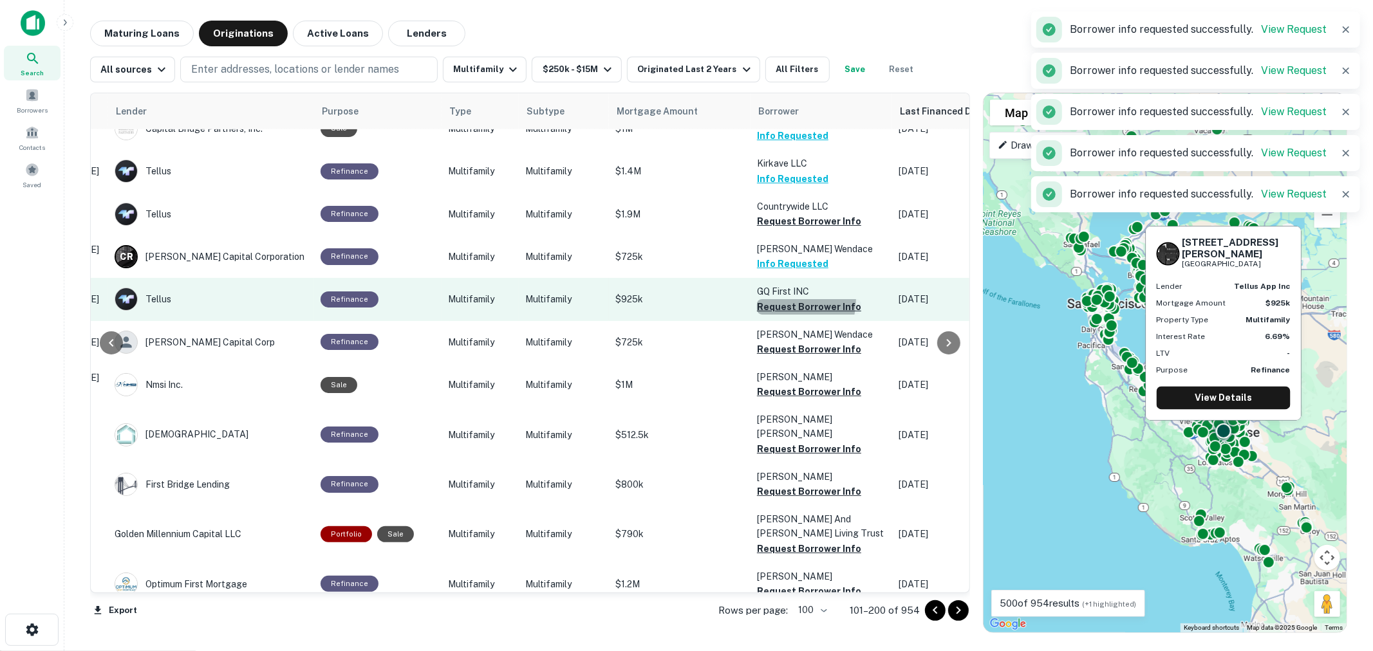
click at [781, 299] on button "Request Borrower Info" at bounding box center [809, 306] width 104 height 15
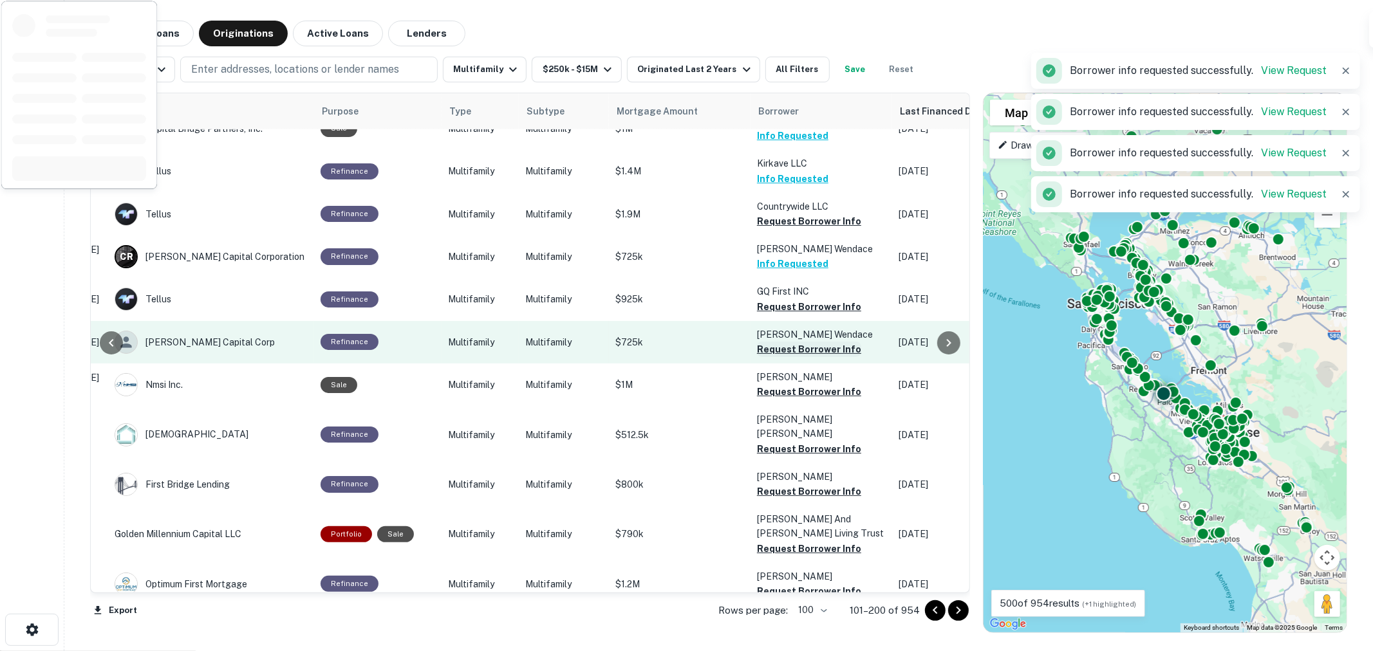
click at [787, 342] on button "Request Borrower Info" at bounding box center [809, 349] width 104 height 15
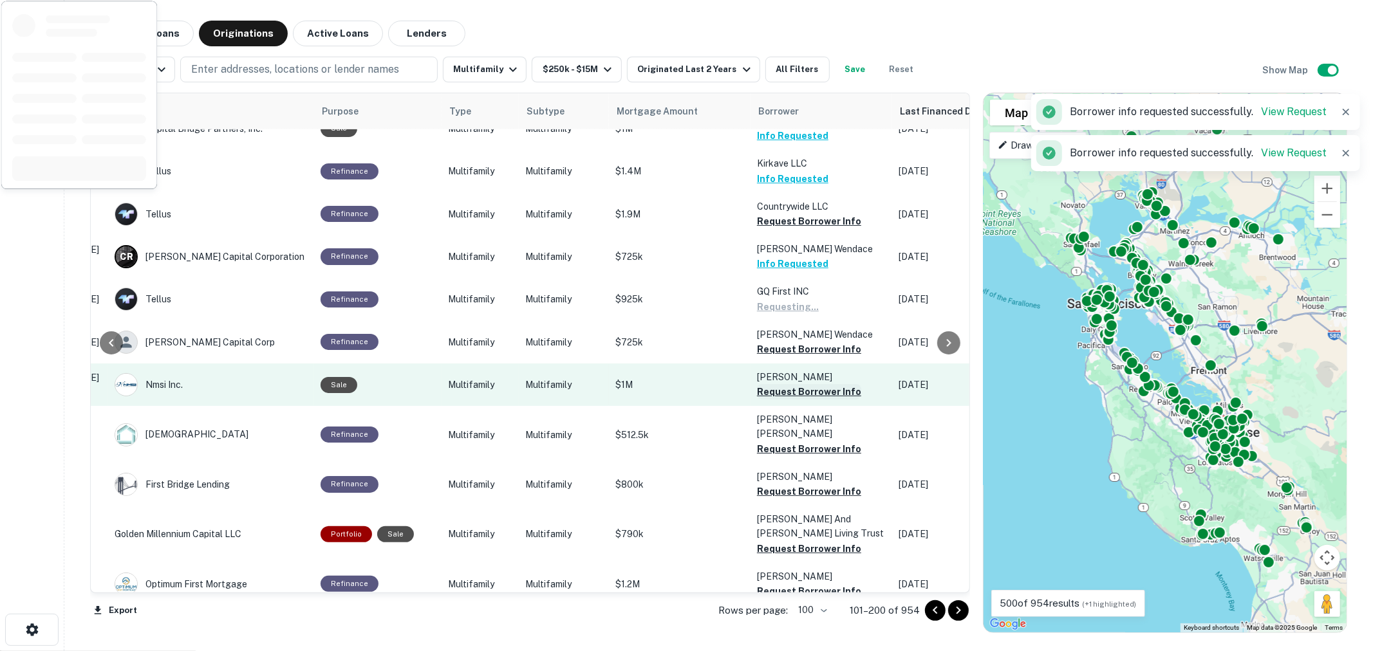
click at [784, 384] on button "Request Borrower Info" at bounding box center [809, 391] width 104 height 15
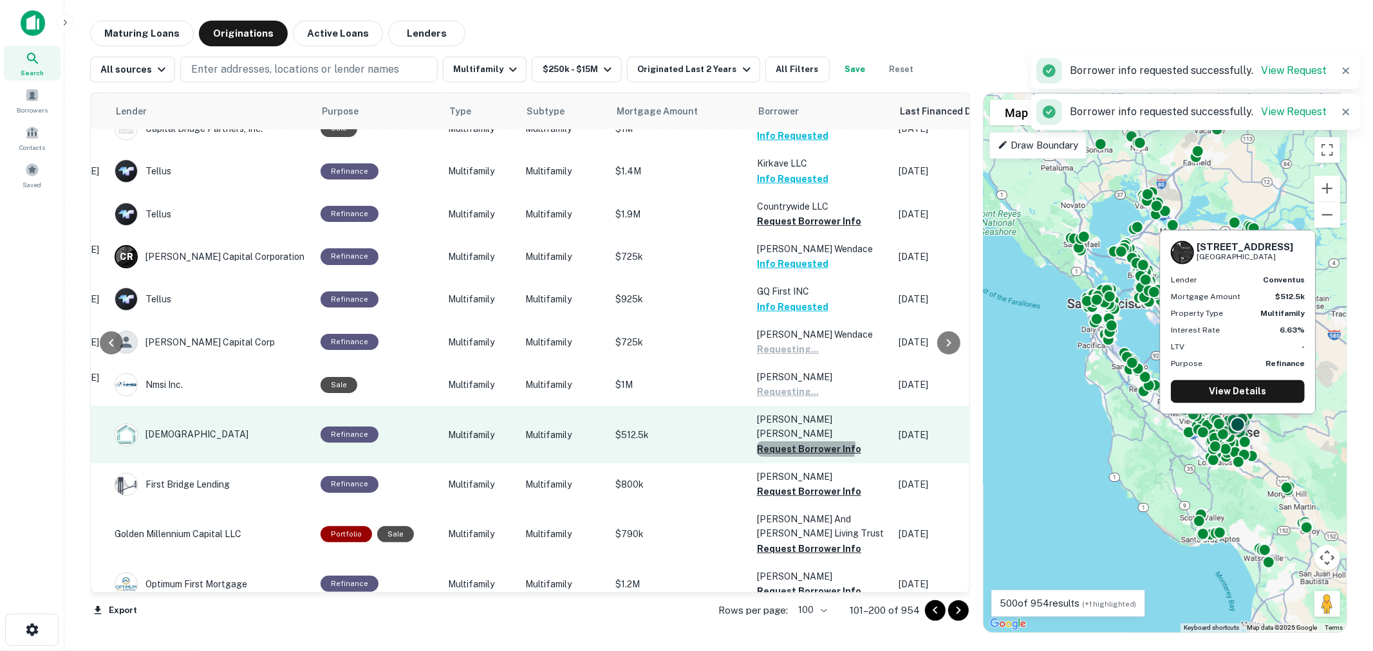
click at [789, 441] on button "Request Borrower Info" at bounding box center [809, 448] width 104 height 15
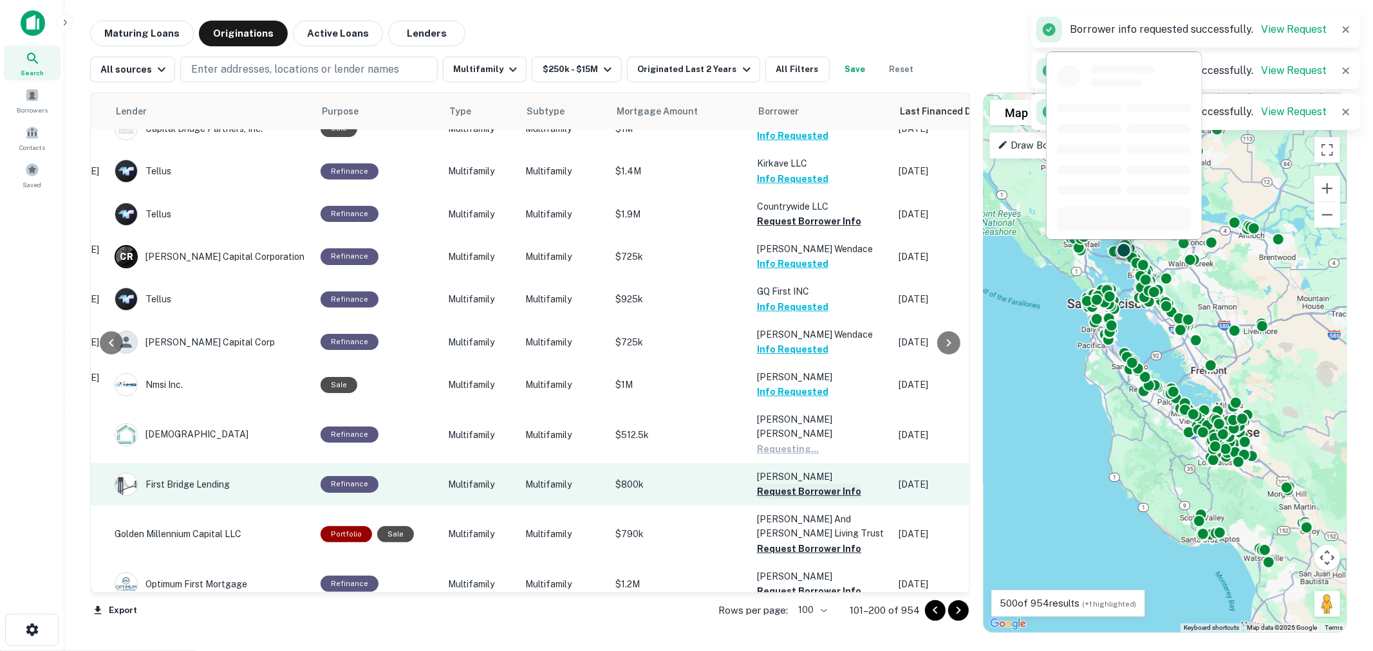
click at [786, 484] on button "Request Borrower Info" at bounding box center [809, 491] width 104 height 15
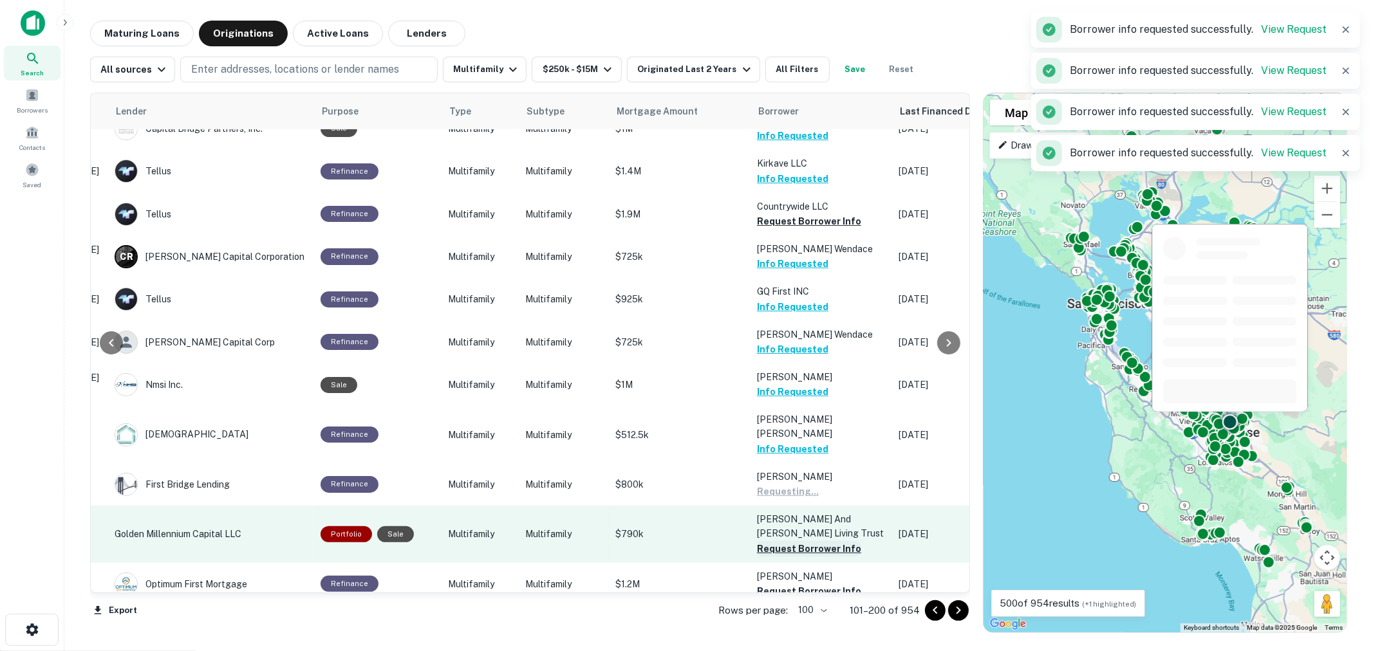
click at [784, 541] on button "Request Borrower Info" at bounding box center [809, 548] width 104 height 15
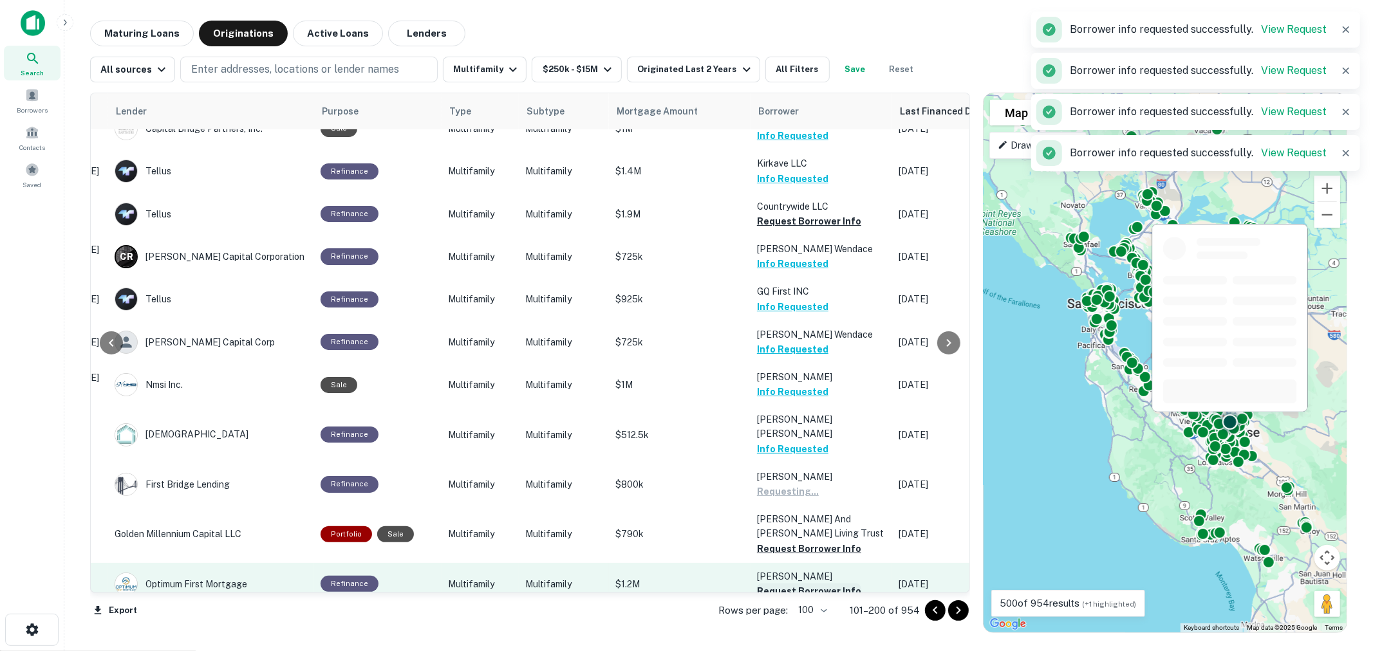
click at [784, 584] on button "Request Borrower Info" at bounding box center [809, 591] width 104 height 15
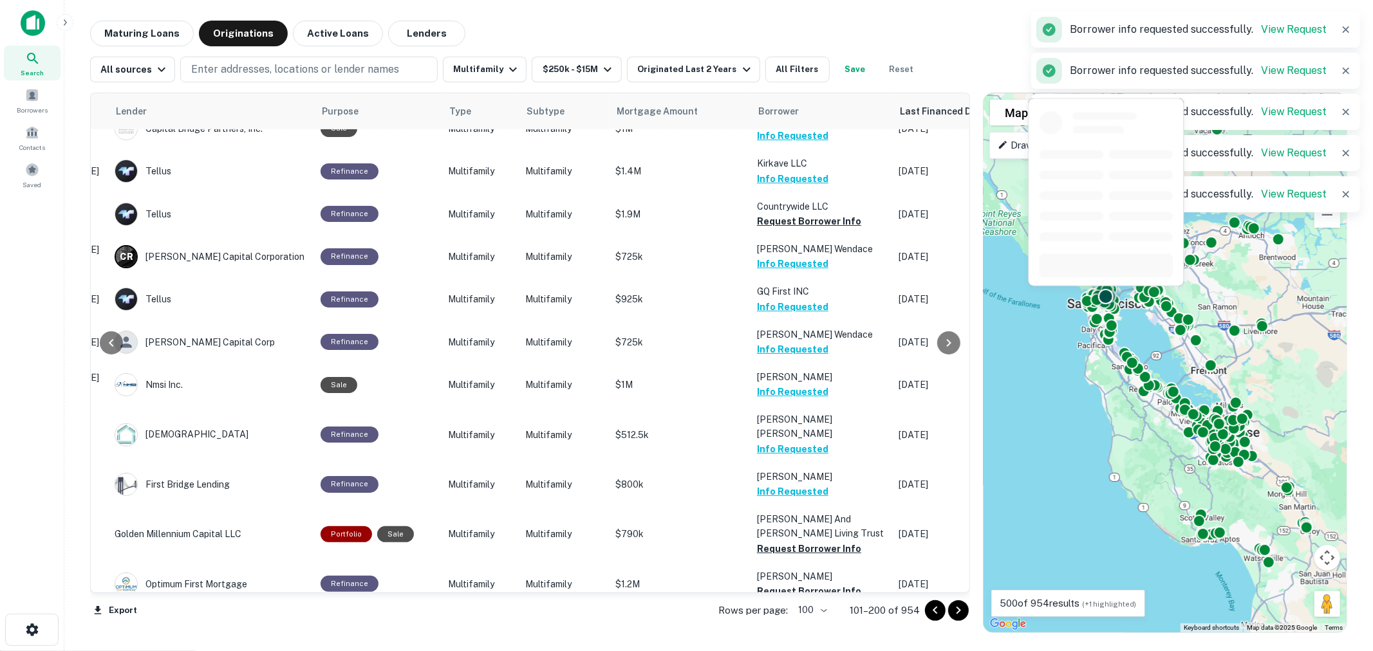
click at [779, 626] on button "Request Borrower Info" at bounding box center [809, 633] width 104 height 15
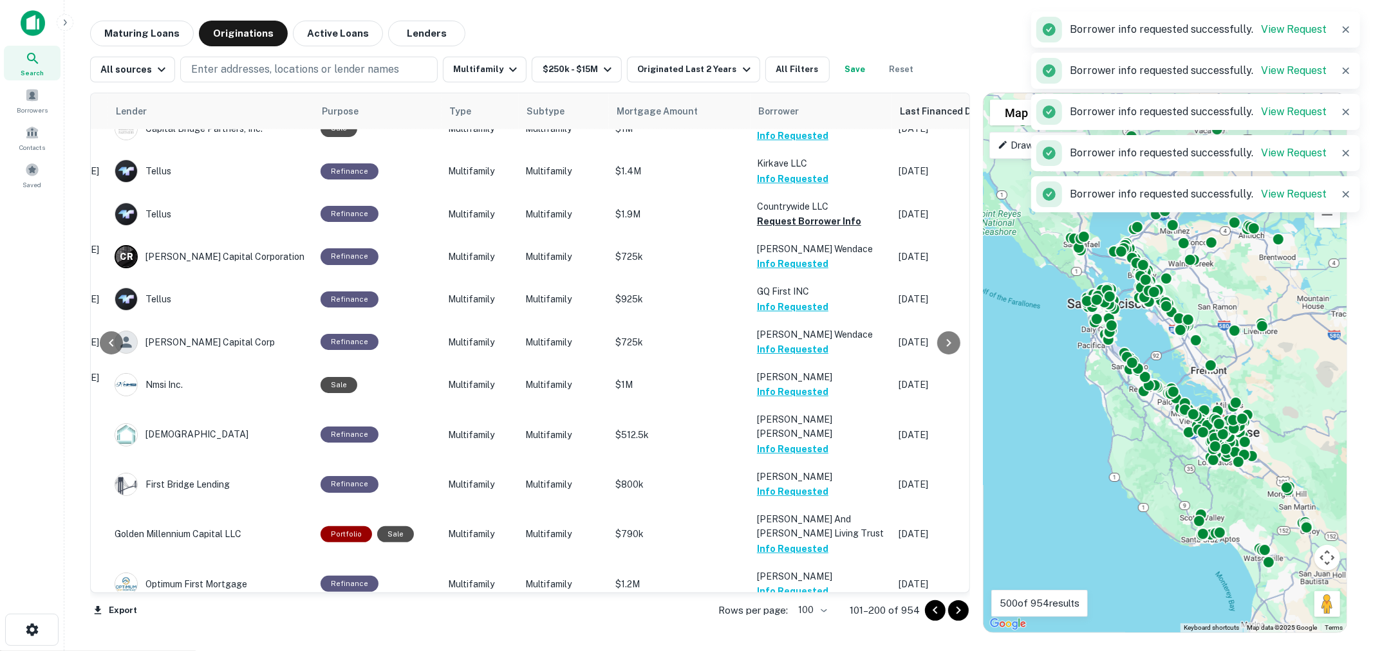
drag, startPoint x: 961, startPoint y: 258, endPoint x: 961, endPoint y: 294, distance: 36.0
click at [961, 294] on div at bounding box center [949, 342] width 26 height 499
drag, startPoint x: 961, startPoint y: 269, endPoint x: 961, endPoint y: 301, distance: 32.2
click at [961, 301] on div at bounding box center [949, 342] width 26 height 499
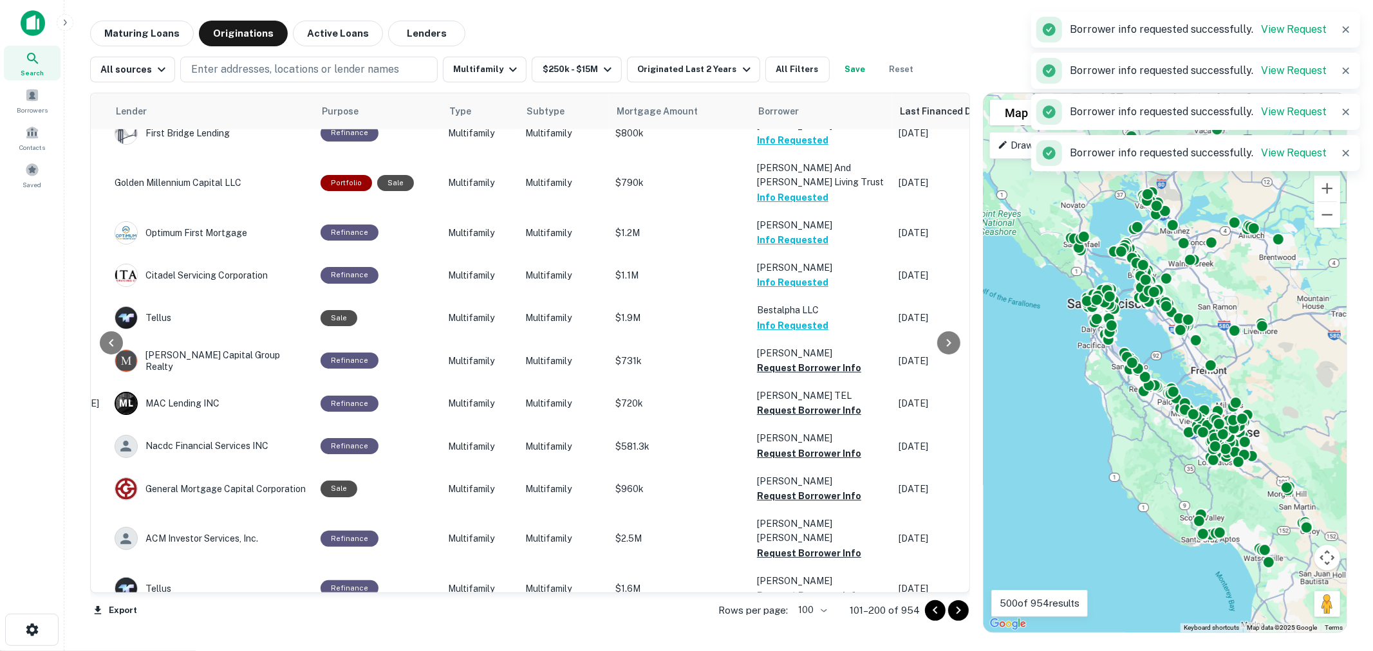
scroll to position [1612, 200]
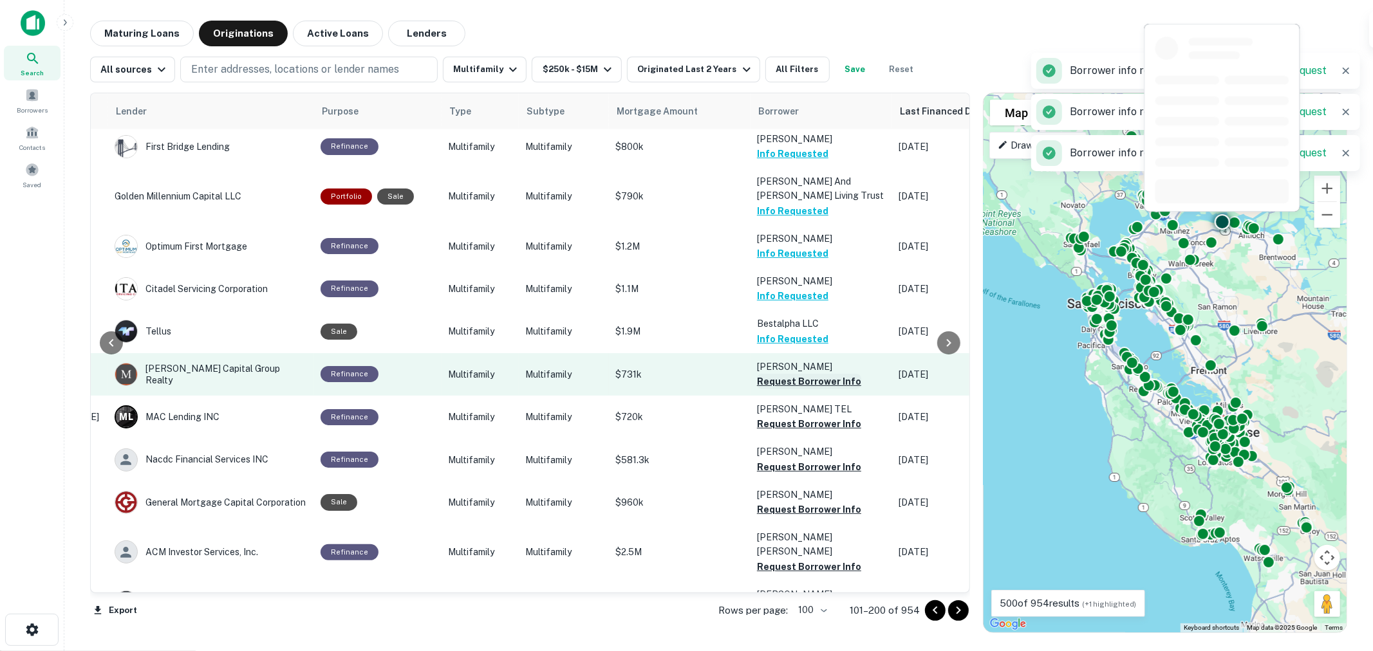
click at [781, 374] on button "Request Borrower Info" at bounding box center [809, 381] width 104 height 15
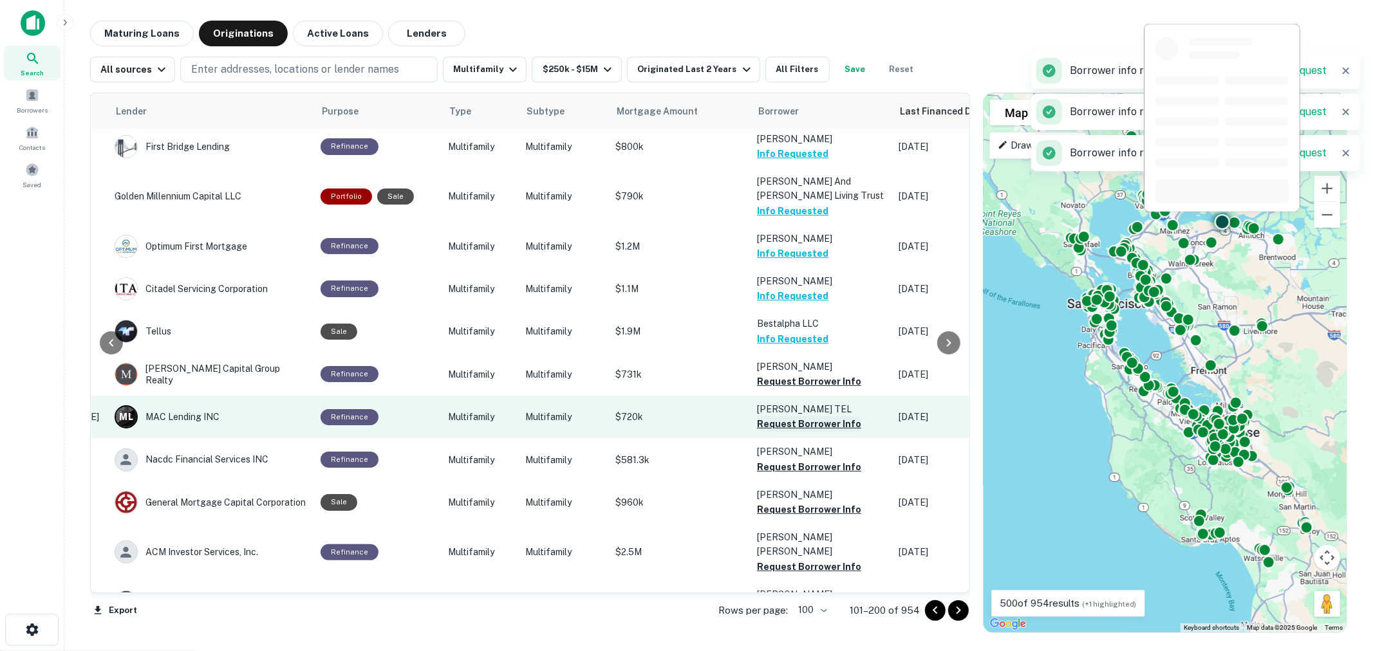
click at [795, 416] on button "Request Borrower Info" at bounding box center [809, 423] width 104 height 15
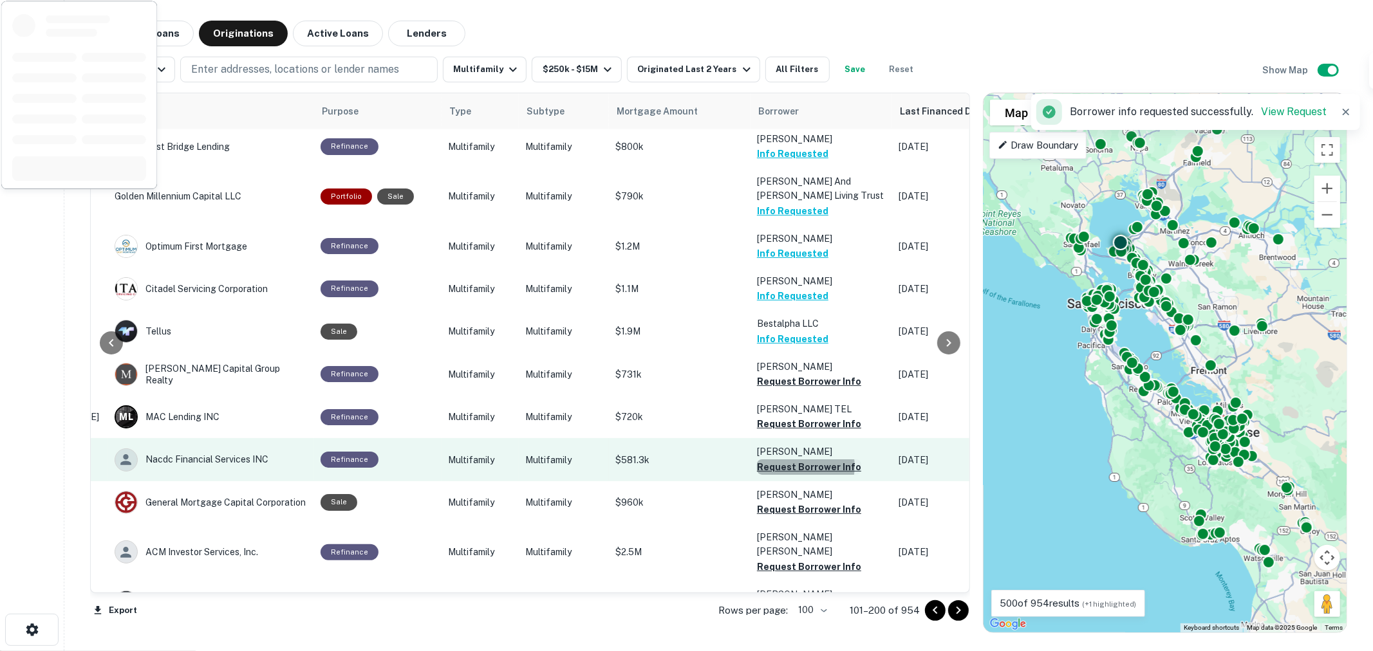
click at [792, 459] on button "Request Borrower Info" at bounding box center [809, 466] width 104 height 15
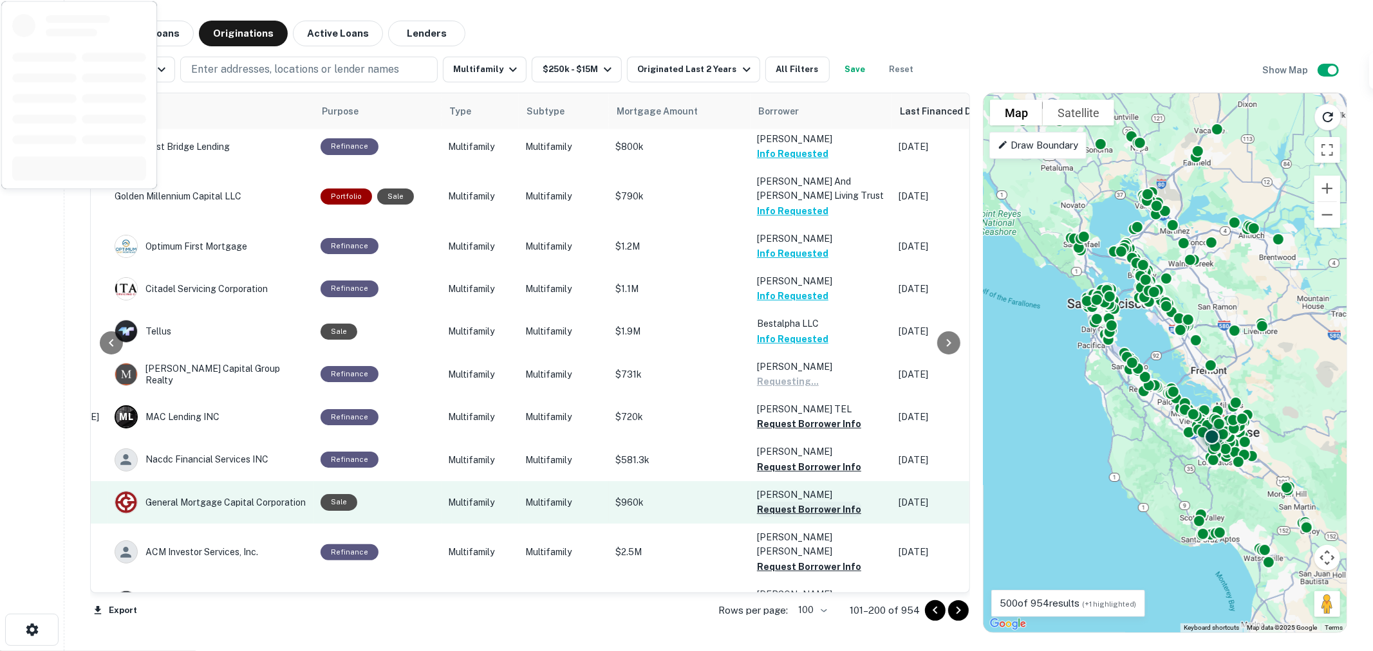
click at [793, 502] on button "Request Borrower Info" at bounding box center [809, 509] width 104 height 15
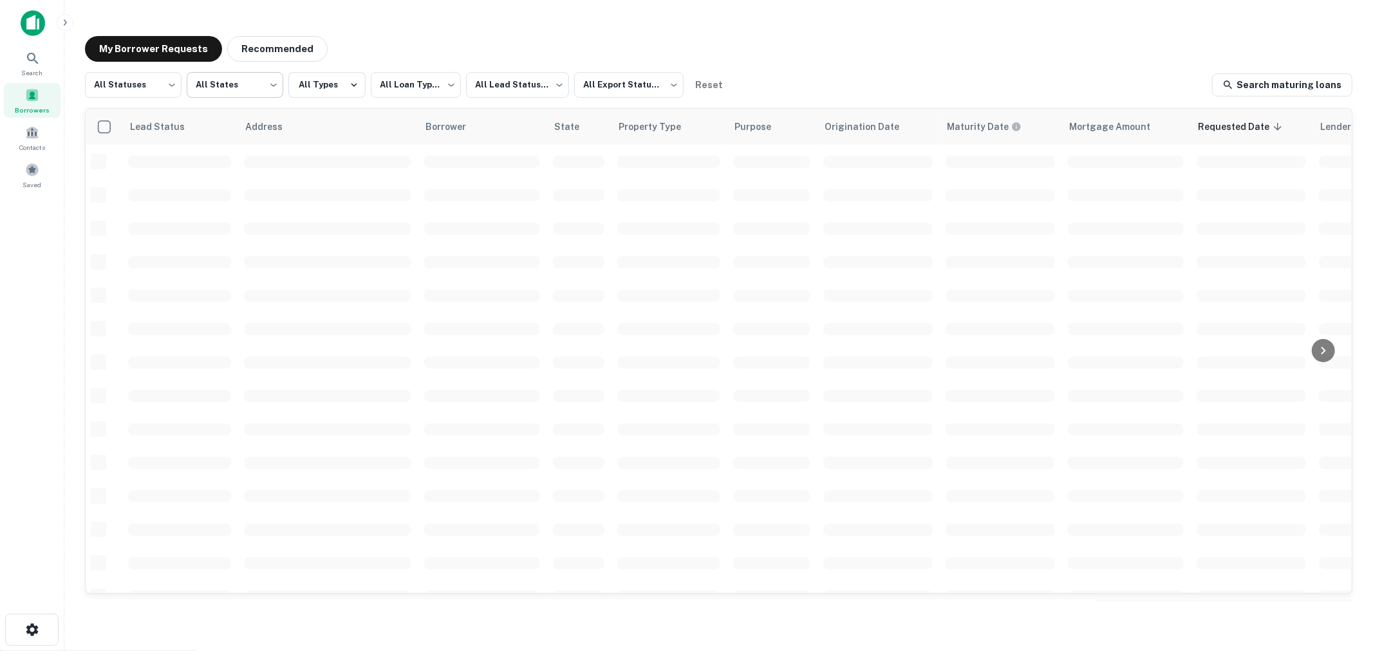
click at [268, 86] on body "**********" at bounding box center [686, 325] width 1373 height 651
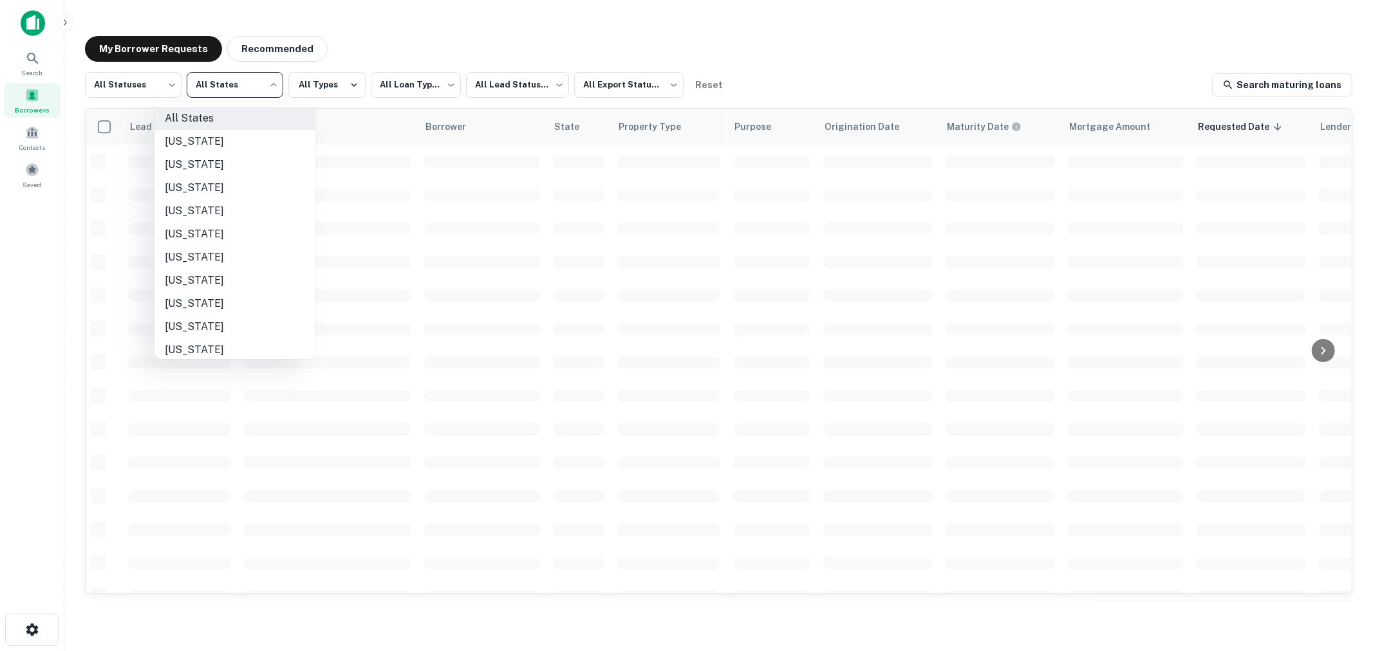
click at [136, 82] on div at bounding box center [686, 325] width 1373 height 651
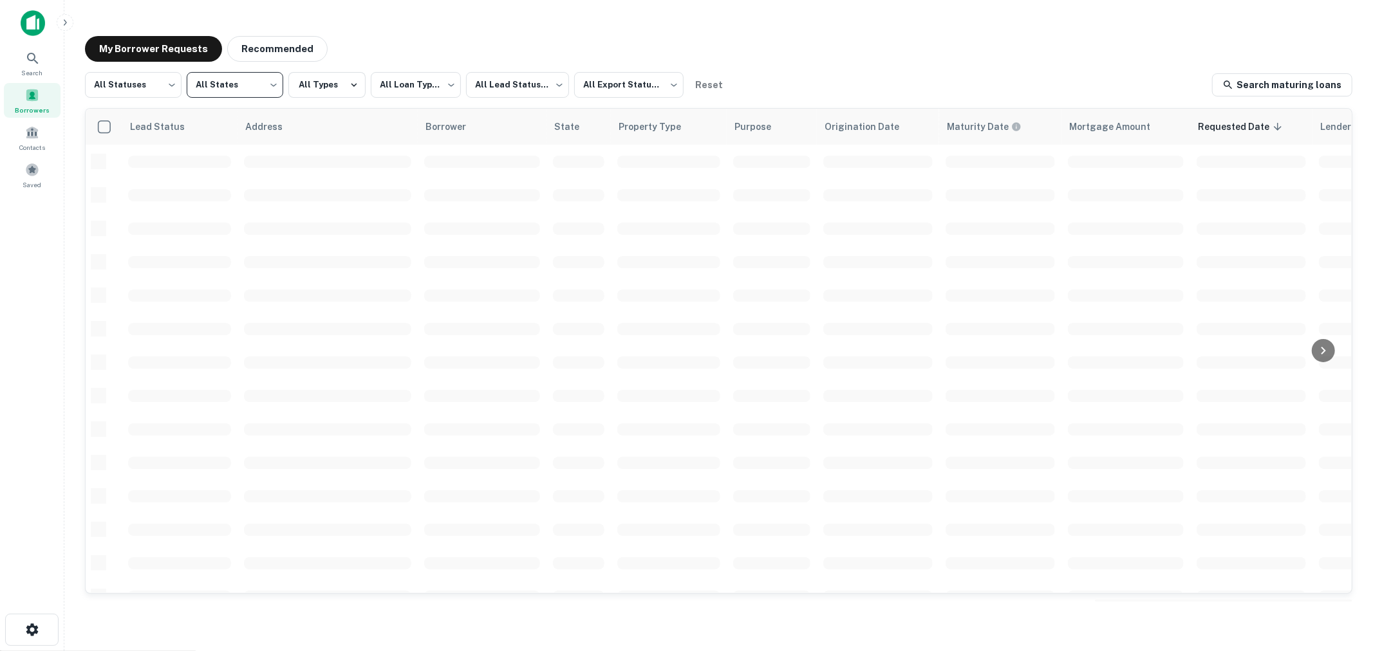
click at [138, 80] on body "**********" at bounding box center [686, 325] width 1373 height 651
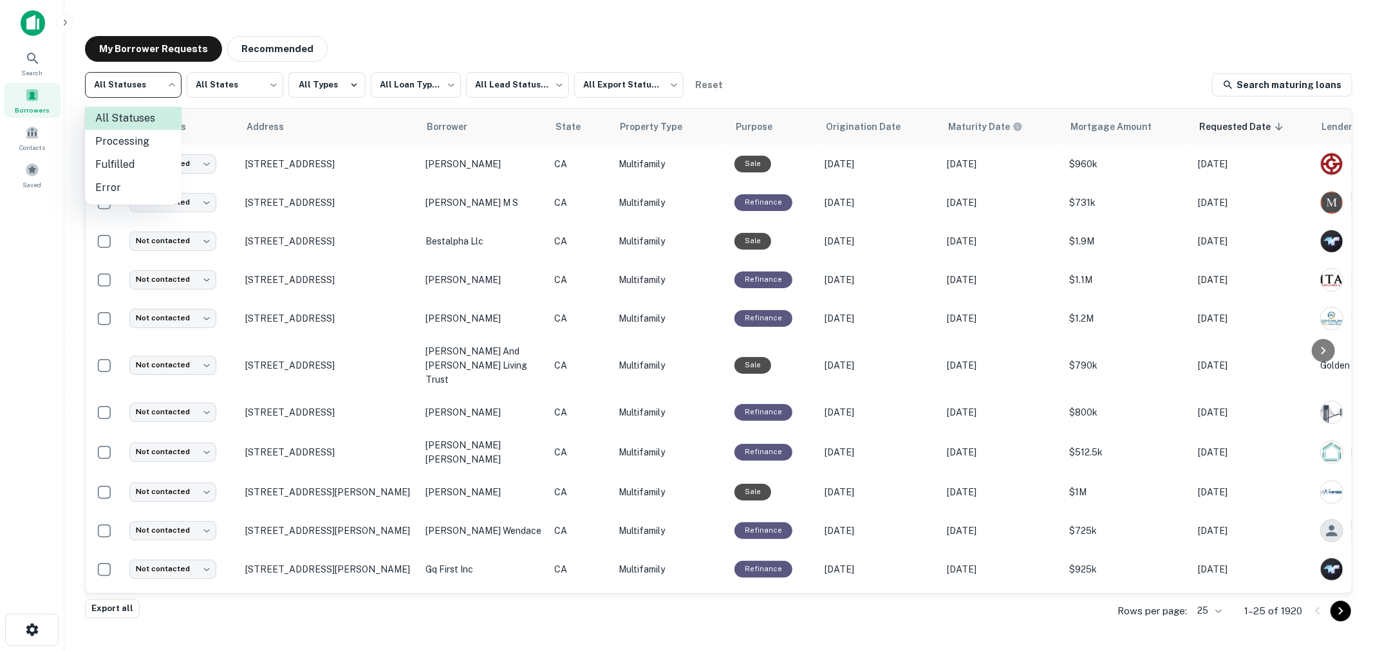
click at [130, 160] on li "Fulfilled" at bounding box center [133, 164] width 97 height 23
type input "*********"
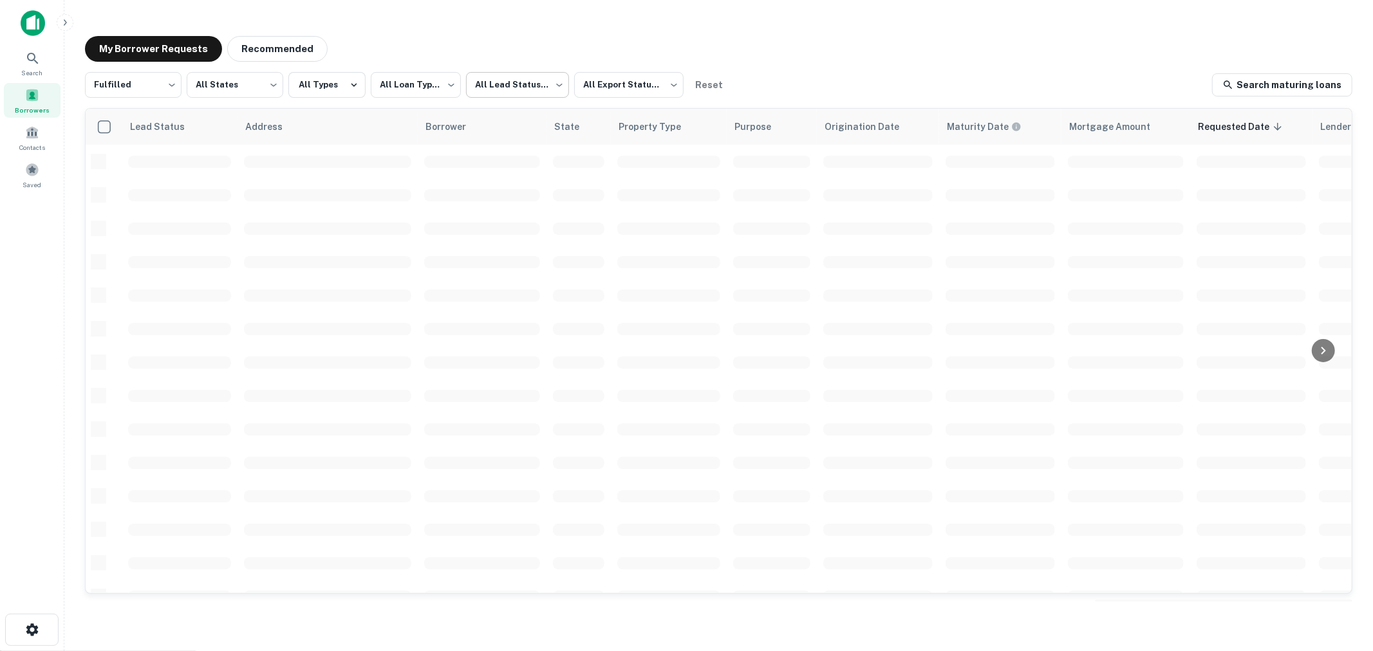
click at [530, 87] on body "**********" at bounding box center [686, 325] width 1373 height 651
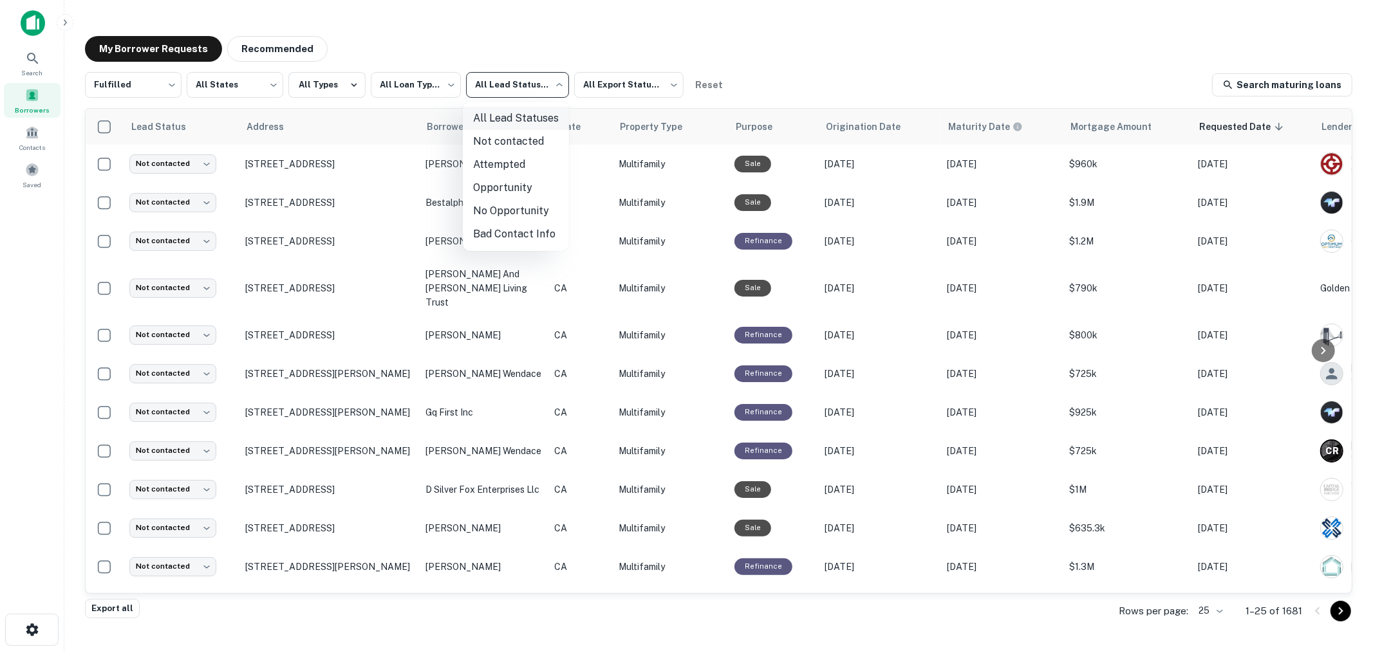
drag, startPoint x: 513, startPoint y: 207, endPoint x: 503, endPoint y: 113, distance: 93.9
click at [503, 113] on ul "All Lead Statuses Not contacted Attempted Opportunity No Opportunity Bad Contac…" at bounding box center [516, 176] width 106 height 149
click at [515, 136] on li "Not contacted" at bounding box center [516, 141] width 106 height 23
type input "****"
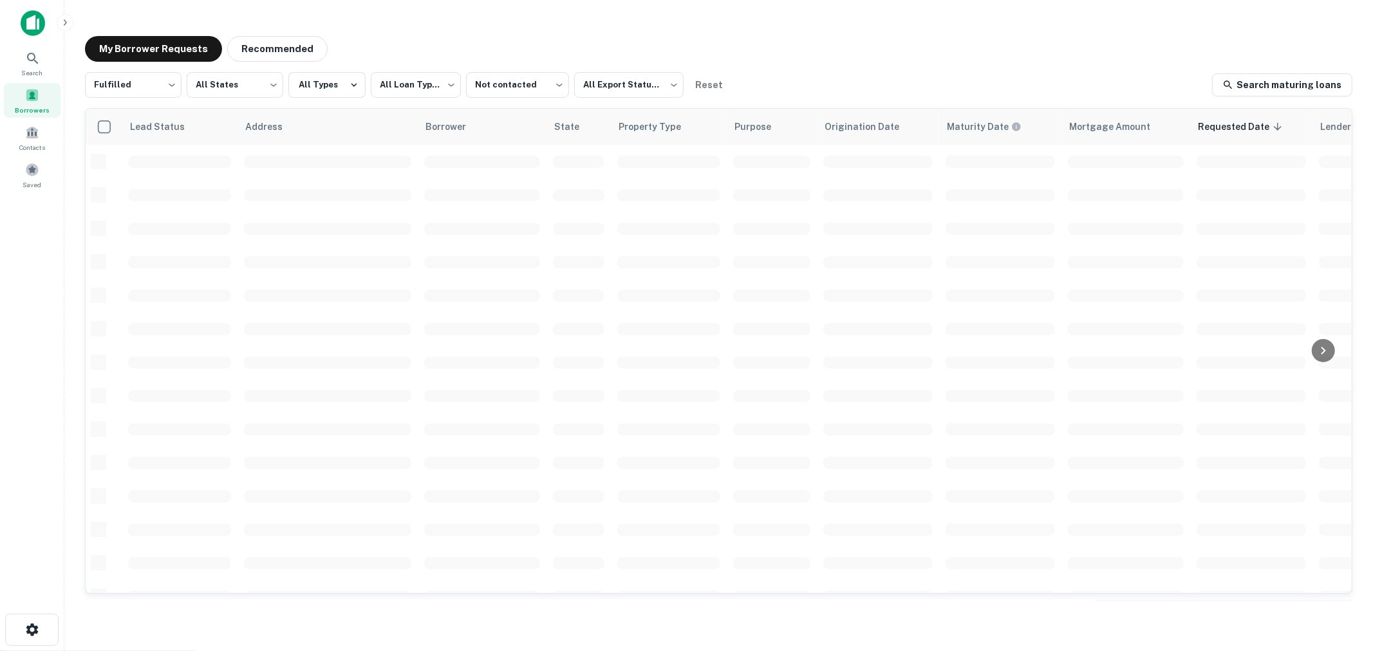
click at [835, 33] on div "**********" at bounding box center [719, 319] width 1288 height 586
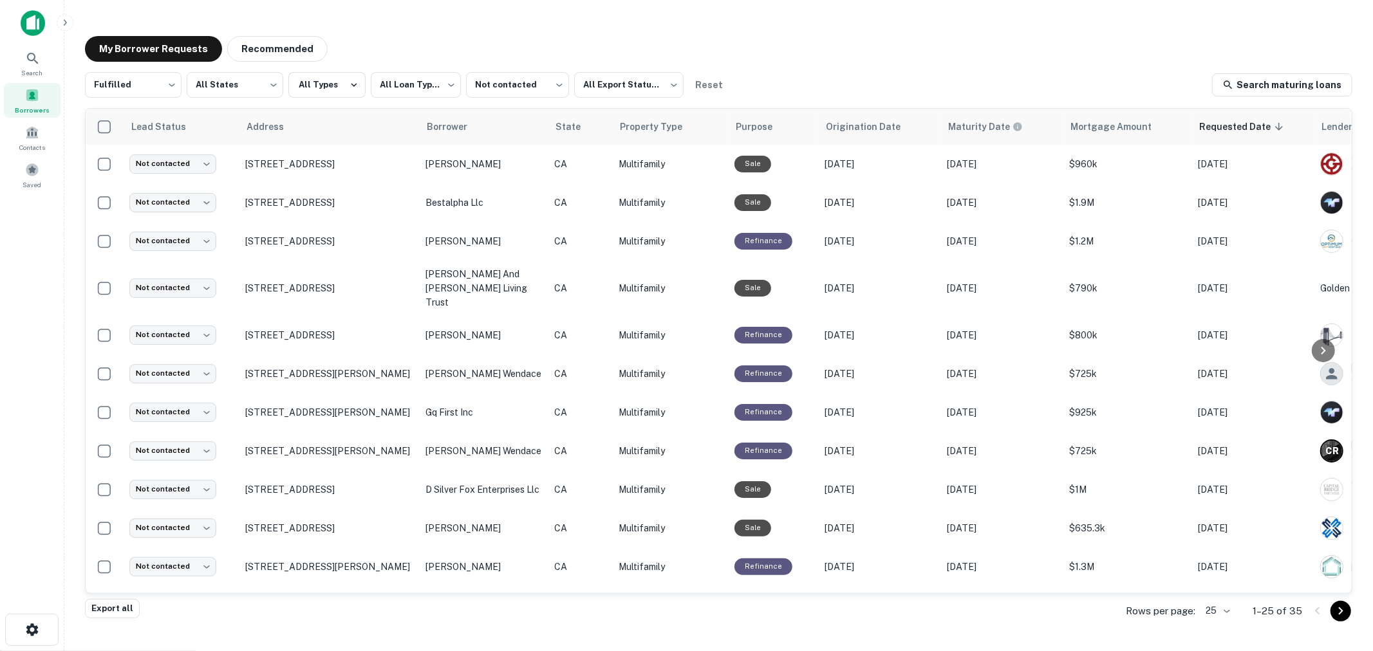
click at [1225, 612] on body "**********" at bounding box center [686, 325] width 1373 height 651
click at [999, 46] on div at bounding box center [686, 325] width 1373 height 651
